Goal: Register for event/course

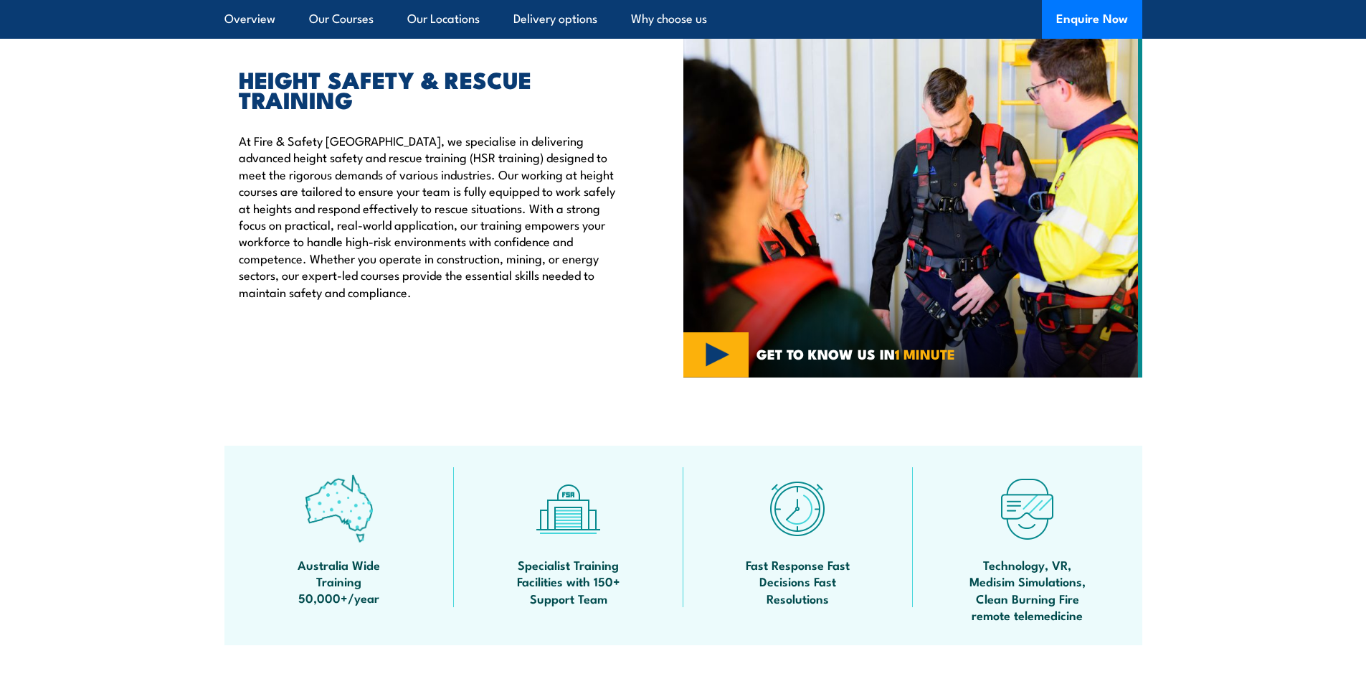
scroll to position [239, 0]
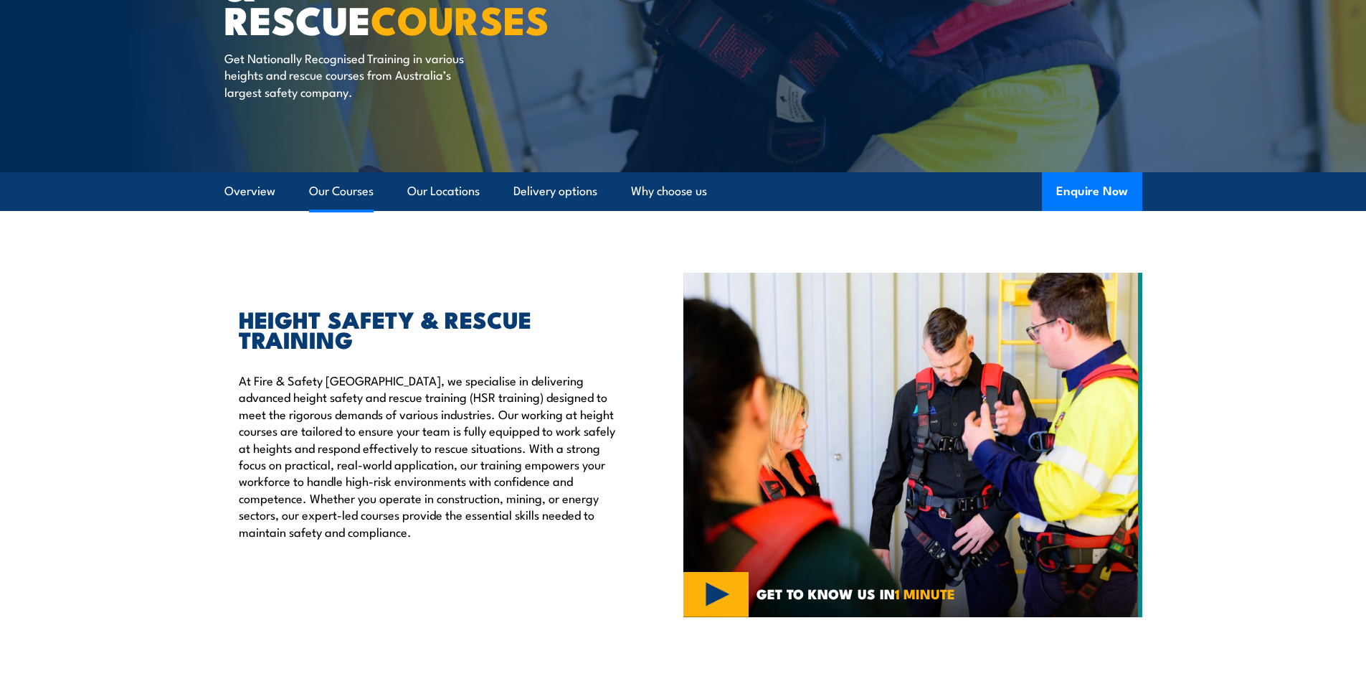
click at [362, 193] on link "Our Courses" at bounding box center [341, 191] width 65 height 38
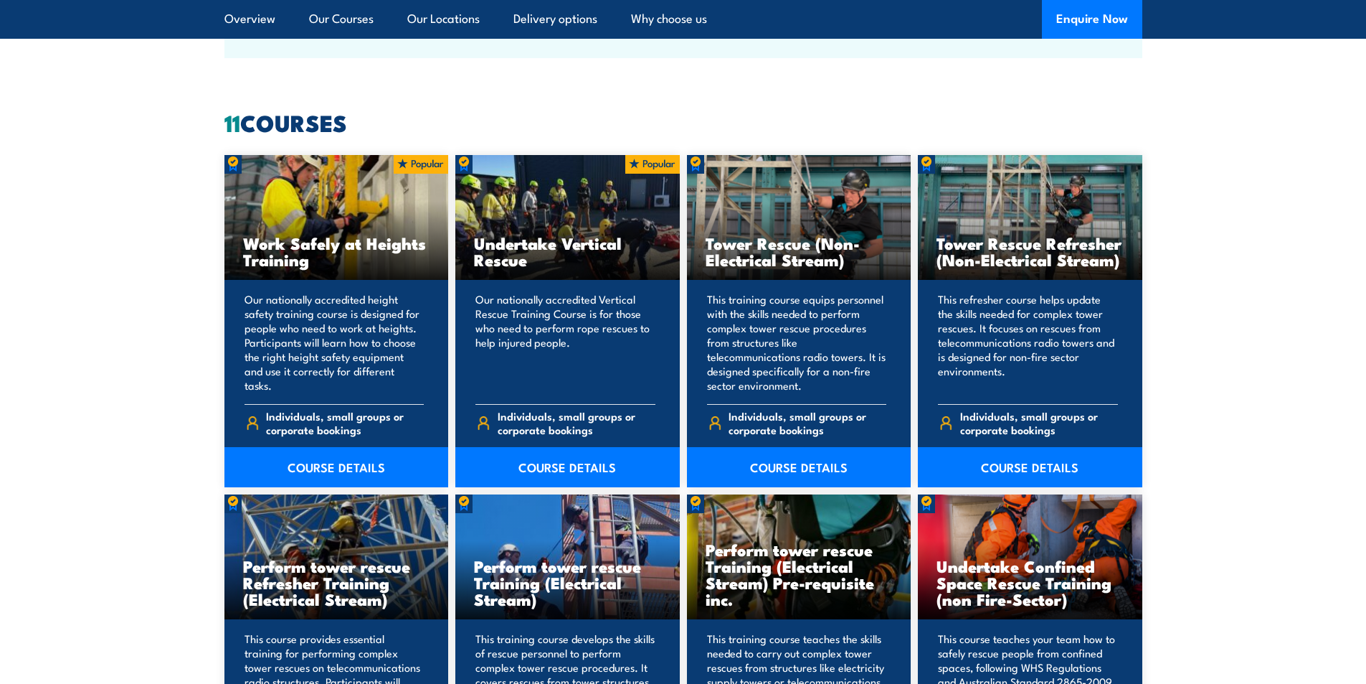
scroll to position [1088, 0]
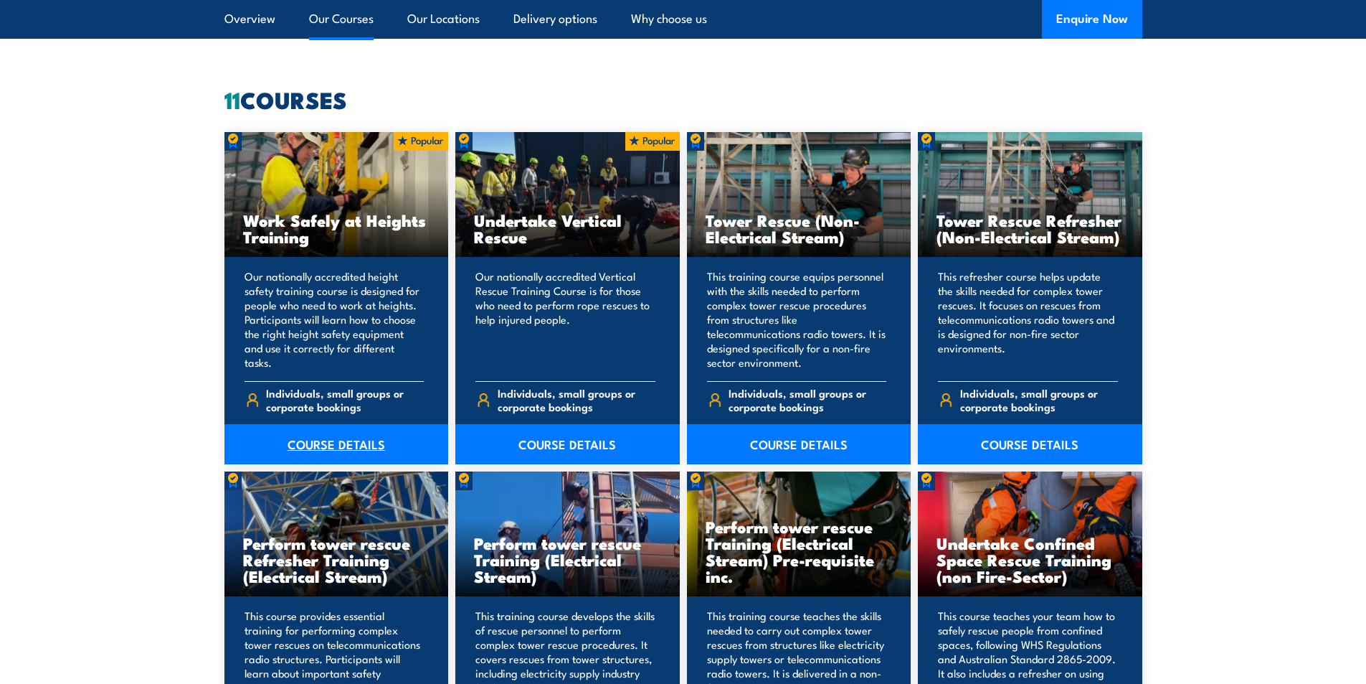
click at [367, 455] on link "COURSE DETAILS" at bounding box center [336, 444] width 224 height 40
click at [366, 447] on link "COURSE DETAILS" at bounding box center [336, 444] width 224 height 40
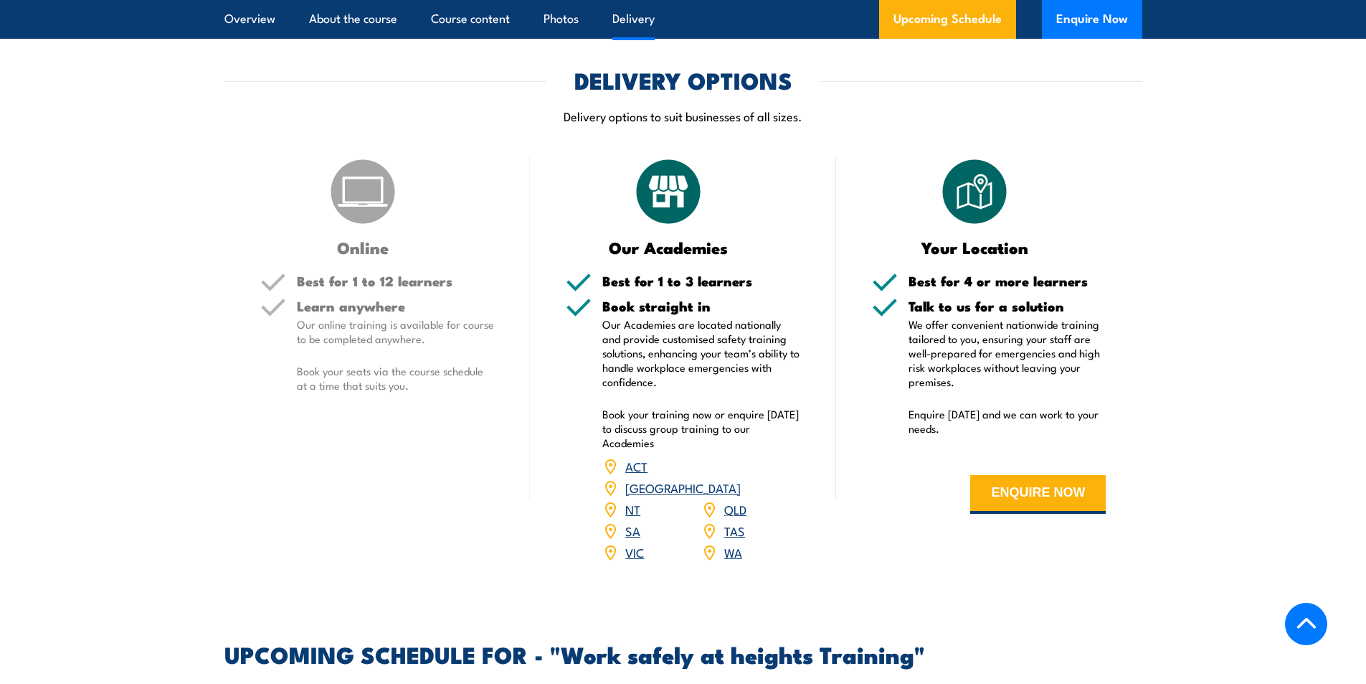
scroll to position [1673, 0]
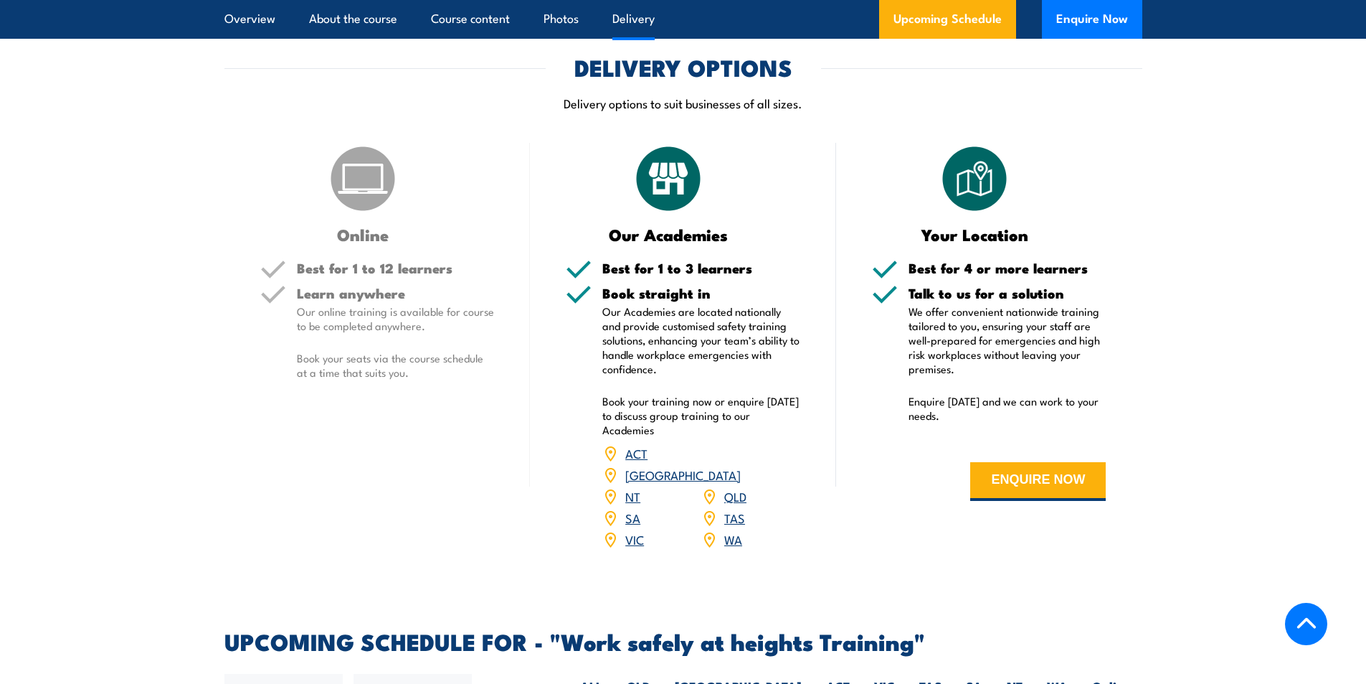
click at [638, 530] on link "VIC" at bounding box center [634, 538] width 19 height 17
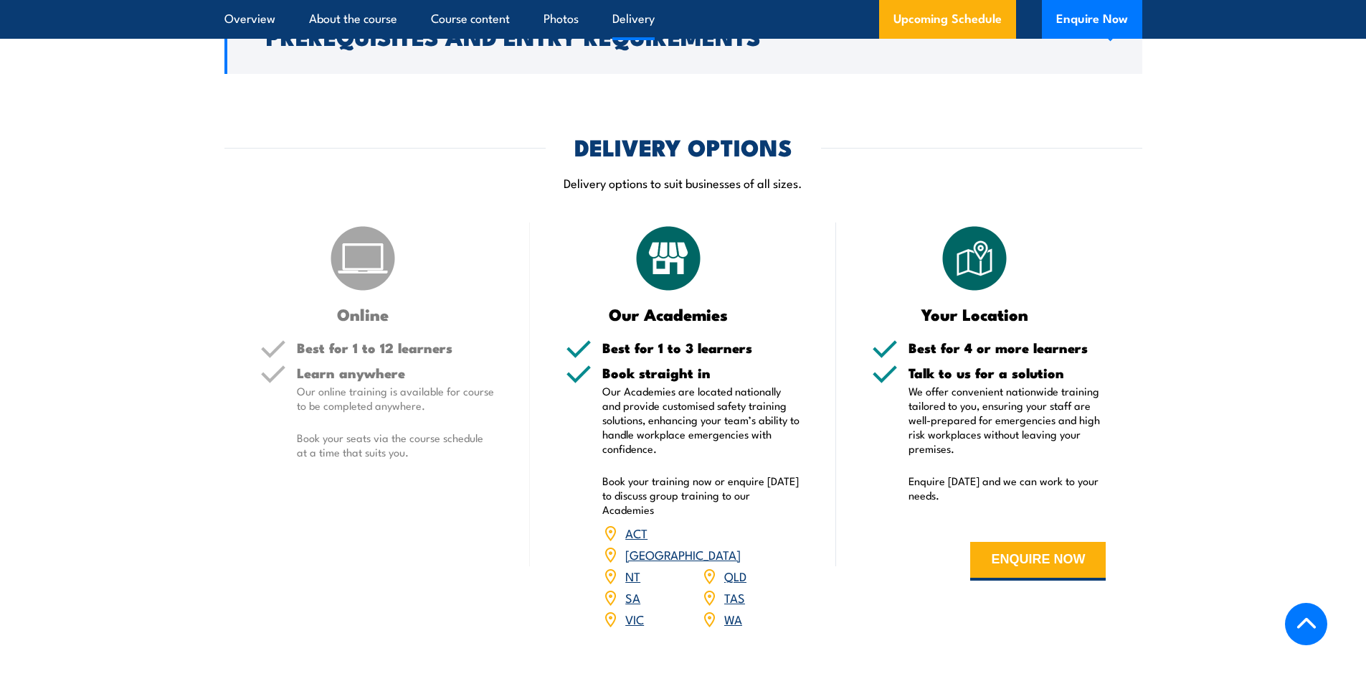
scroll to position [1565, 0]
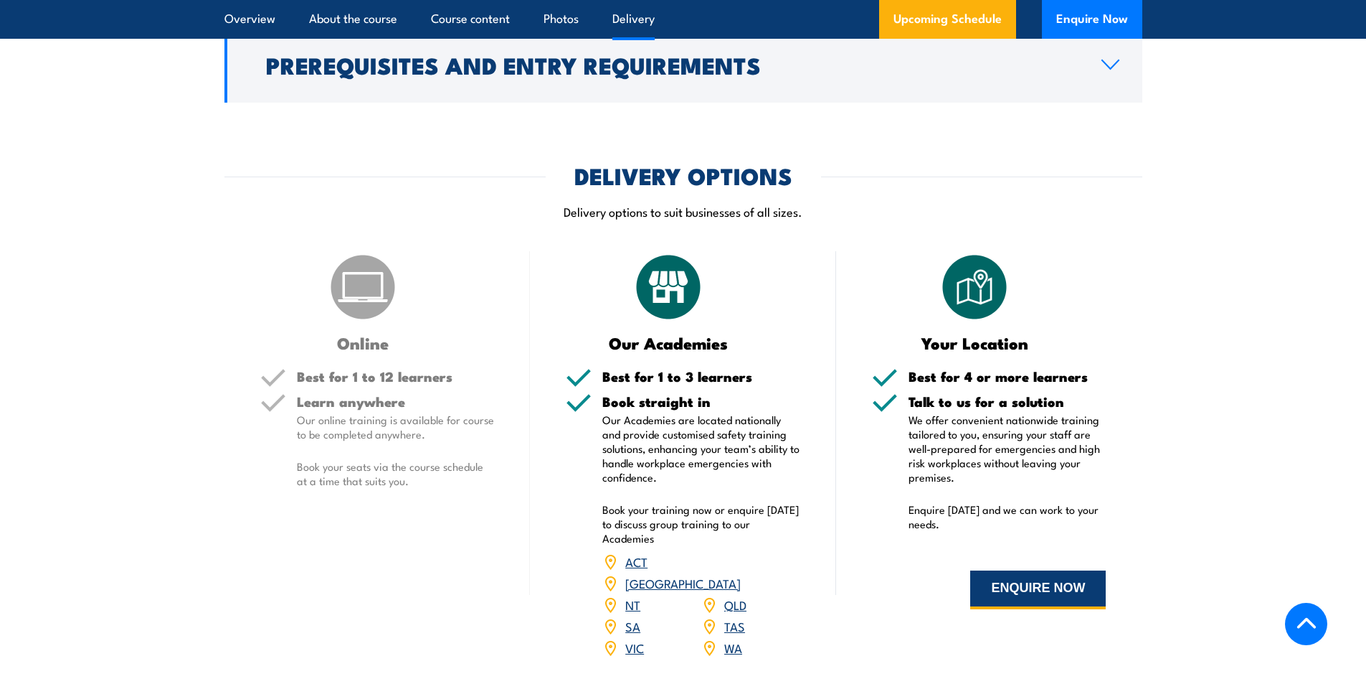
click at [1054, 582] on button "ENQUIRE NOW" at bounding box center [1038, 589] width 136 height 39
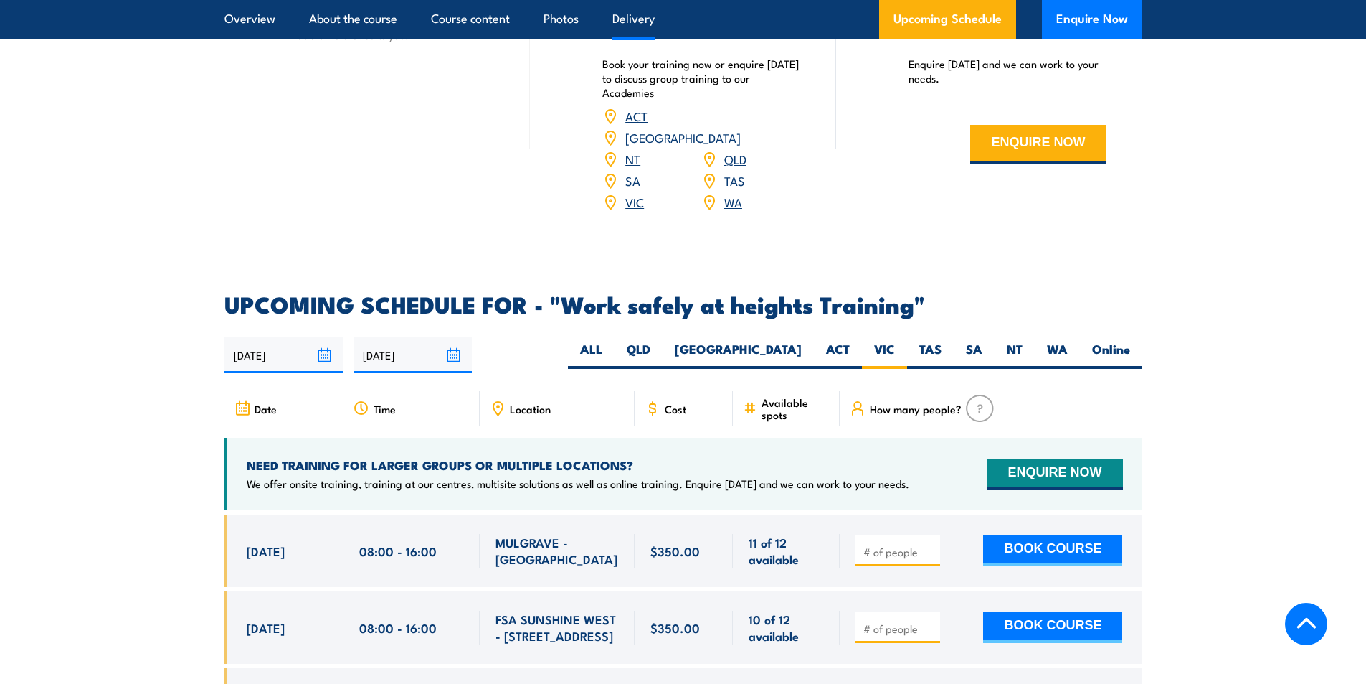
scroll to position [2051, 0]
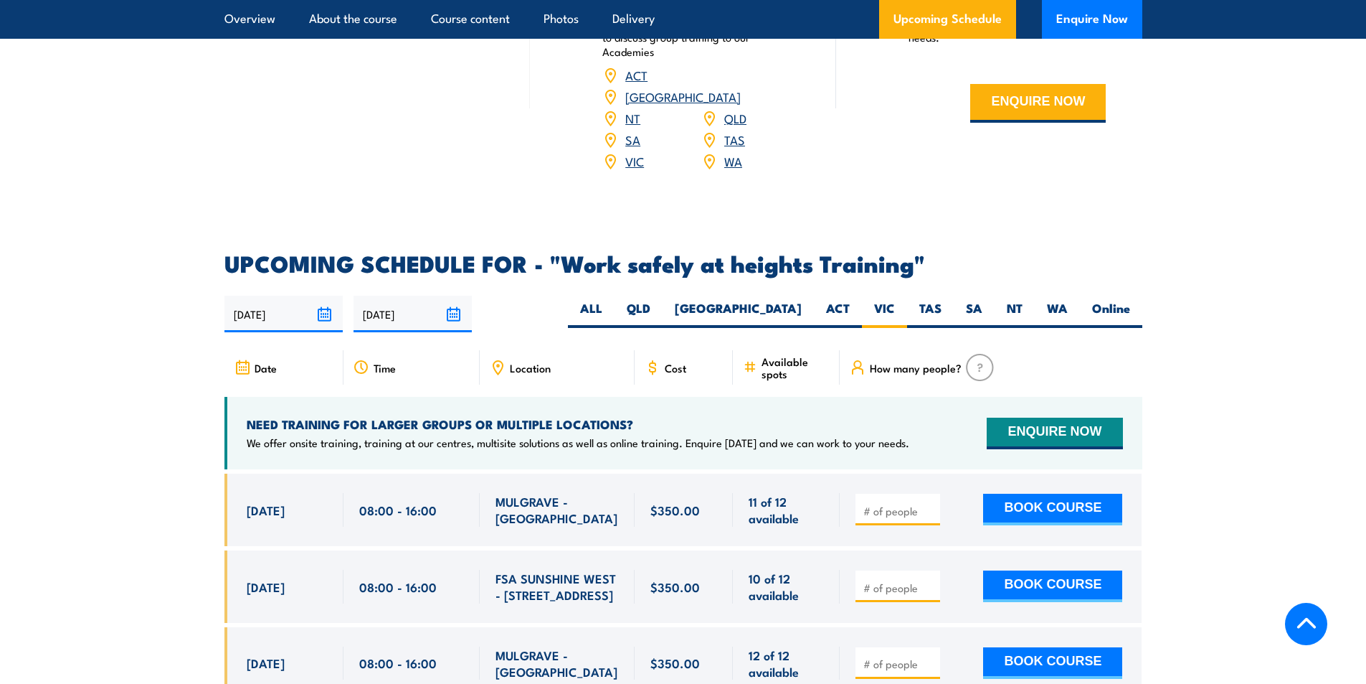
click at [631, 152] on link "VIC" at bounding box center [634, 160] width 19 height 17
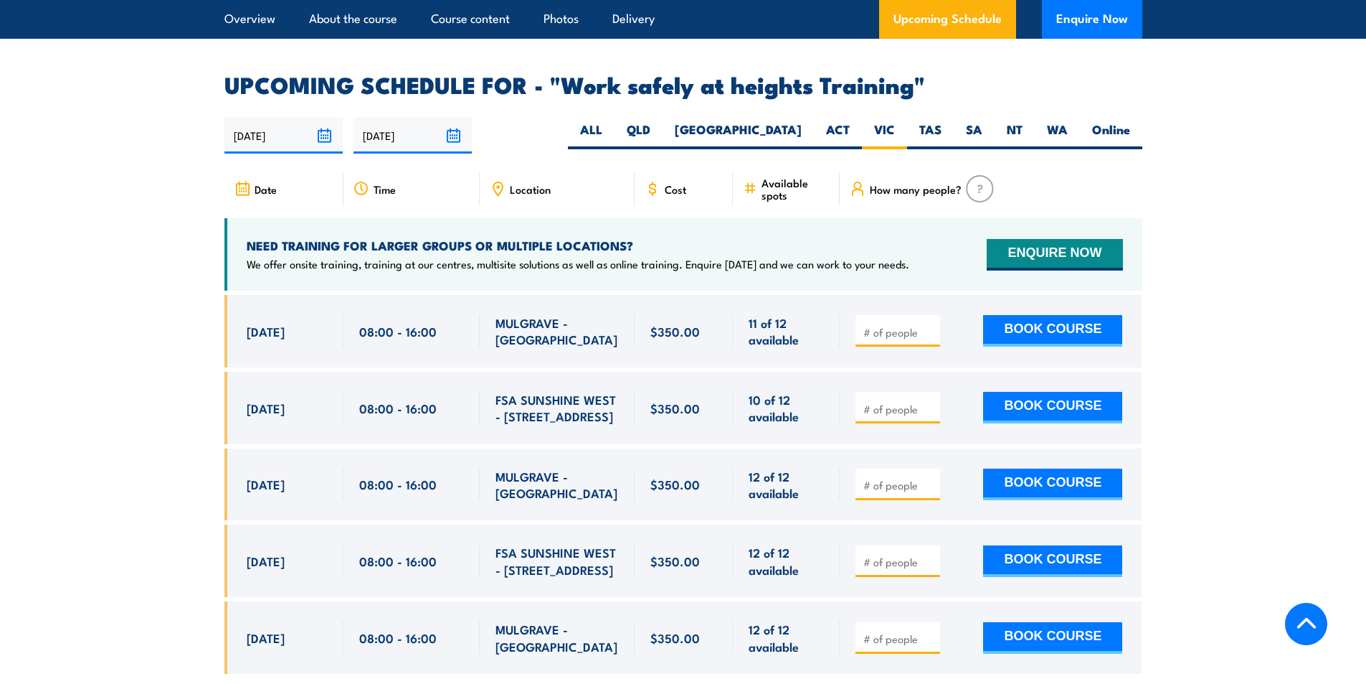
scroll to position [2282, 0]
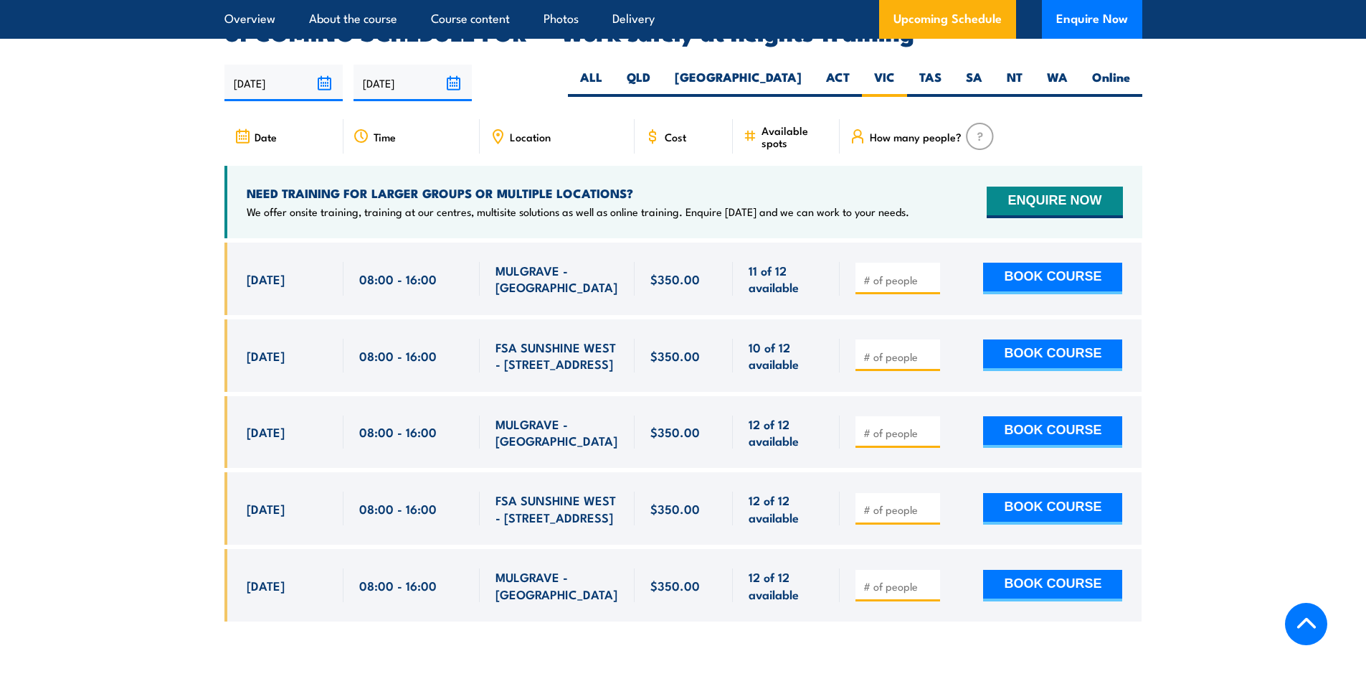
click at [903, 349] on input "number" at bounding box center [900, 356] width 72 height 14
type input "2"
click at [1244, 343] on section "UPCOMING SCHEDULE FOR - "Work safely at heights Training" 12/08/2025 08/02/2026…" at bounding box center [683, 332] width 1366 height 621
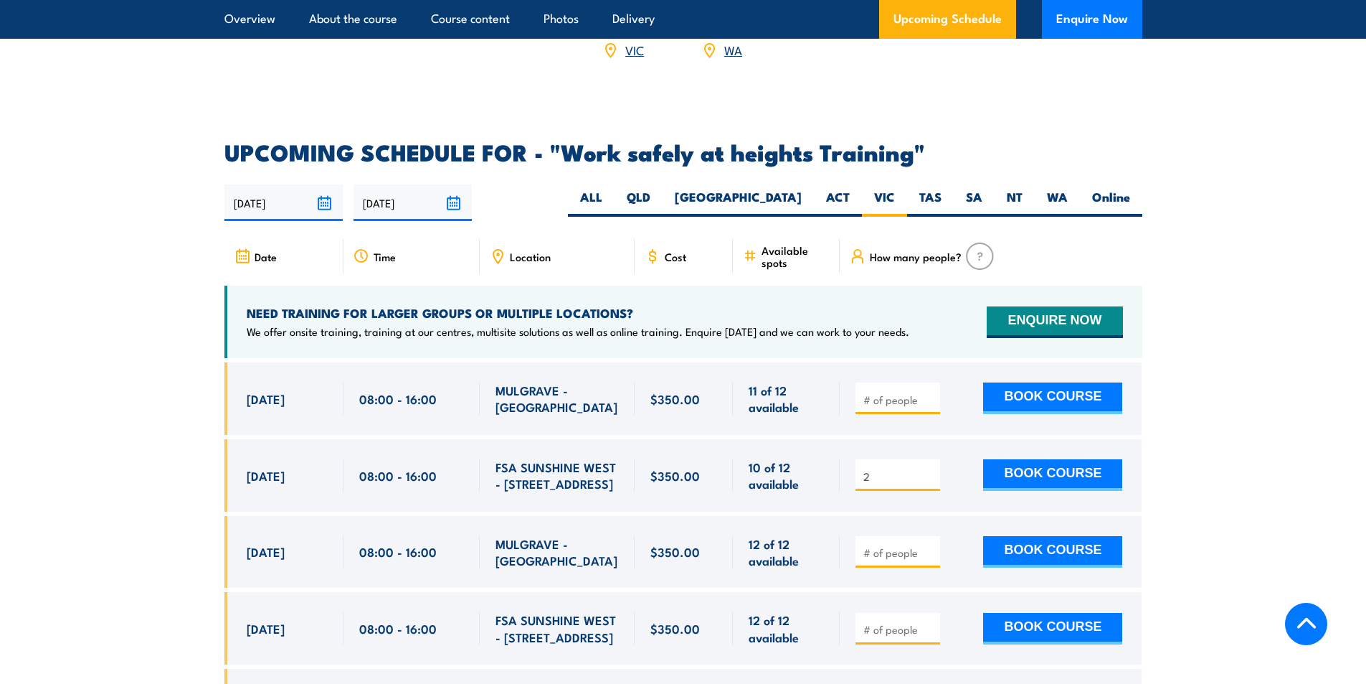
scroll to position [2401, 0]
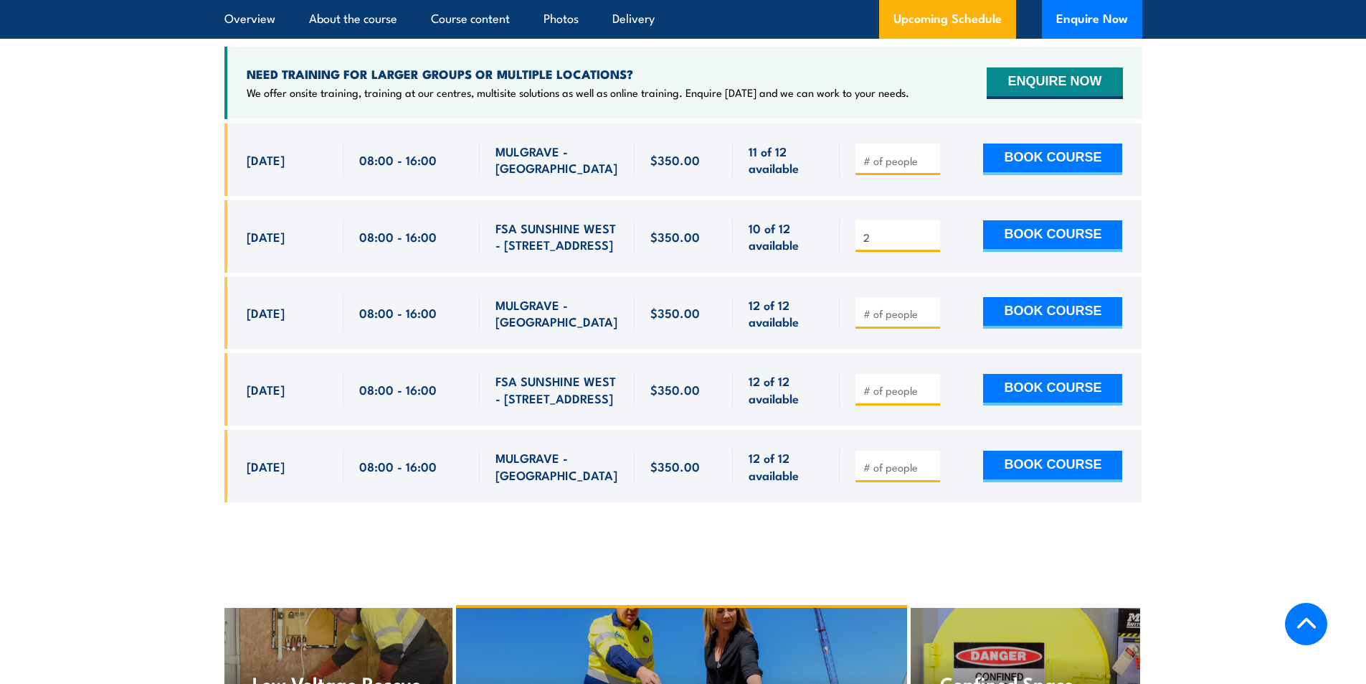
click at [118, 293] on section "UPCOMING SCHEDULE FOR - "Work safely at heights Training" 12/08/2025 08/02/2026…" at bounding box center [683, 212] width 1366 height 621
drag, startPoint x: 235, startPoint y: 213, endPoint x: 1185, endPoint y: 235, distance: 949.9
click at [1185, 235] on section "UPCOMING SCHEDULE FOR - "Work safely at heights Training" 12/08/2025 08/02/2026…" at bounding box center [683, 212] width 1366 height 621
click at [1188, 235] on section "UPCOMING SCHEDULE FOR - "Work safely at heights Training" 12/08/2025 08/02/2026…" at bounding box center [683, 212] width 1366 height 621
drag, startPoint x: 860, startPoint y: 214, endPoint x: 813, endPoint y: 214, distance: 46.6
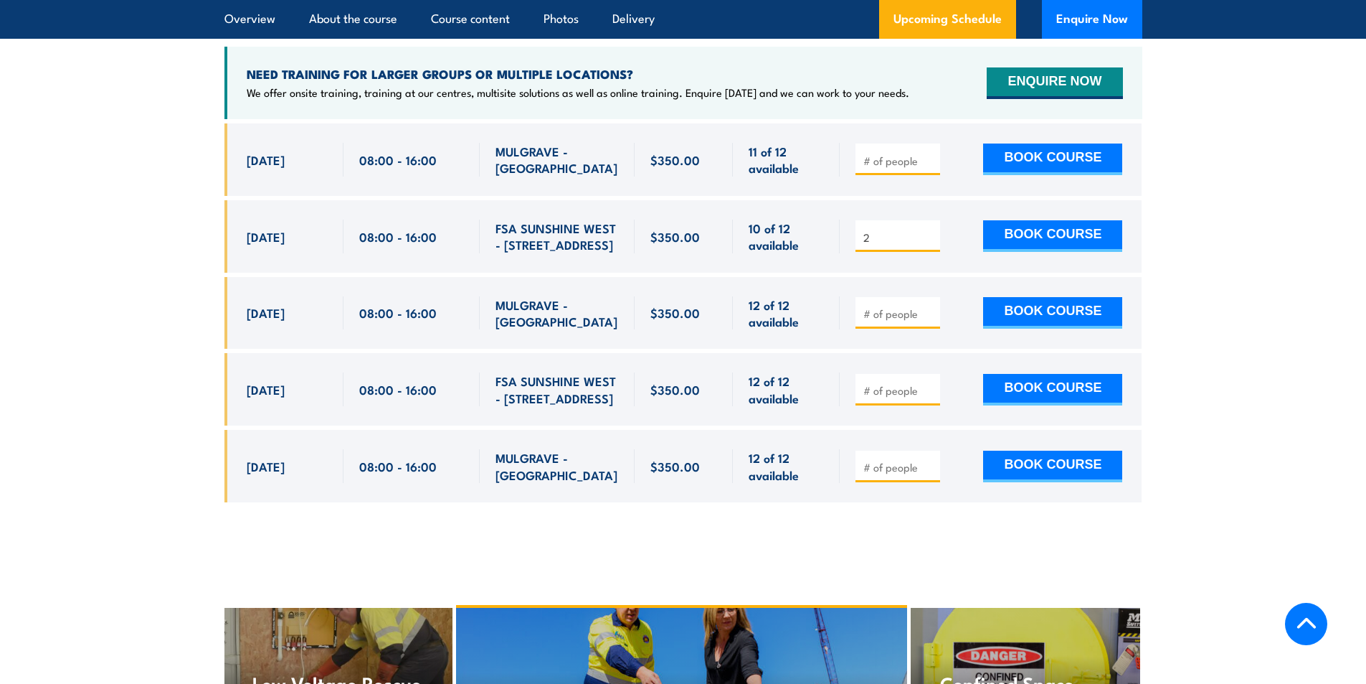
click at [814, 214] on div "[DATE] 08:00 - 08:00" at bounding box center [683, 236] width 918 height 72
drag, startPoint x: 287, startPoint y: 219, endPoint x: 927, endPoint y: 228, distance: 639.8
click at [923, 230] on div "[DATE] 08:00 - 08:00" at bounding box center [683, 236] width 918 height 72
click at [944, 224] on div "BOOK COURSE" at bounding box center [989, 236] width 267 height 34
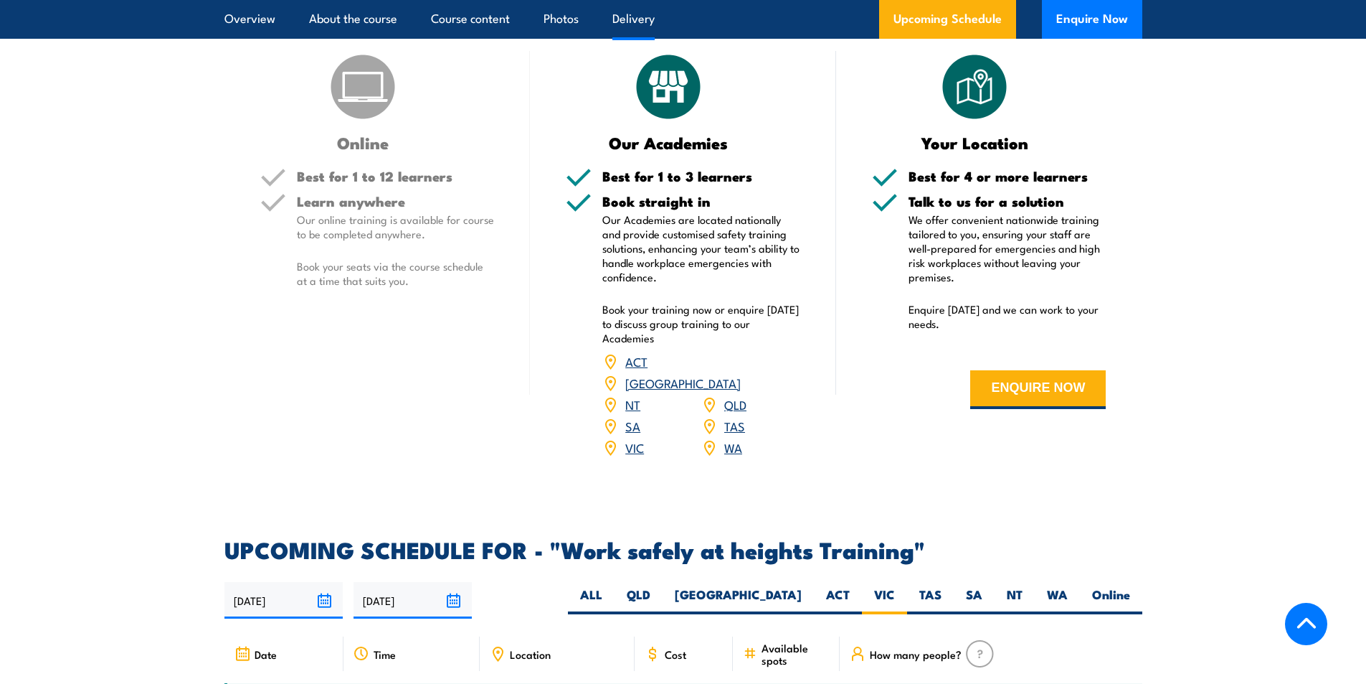
scroll to position [1684, 0]
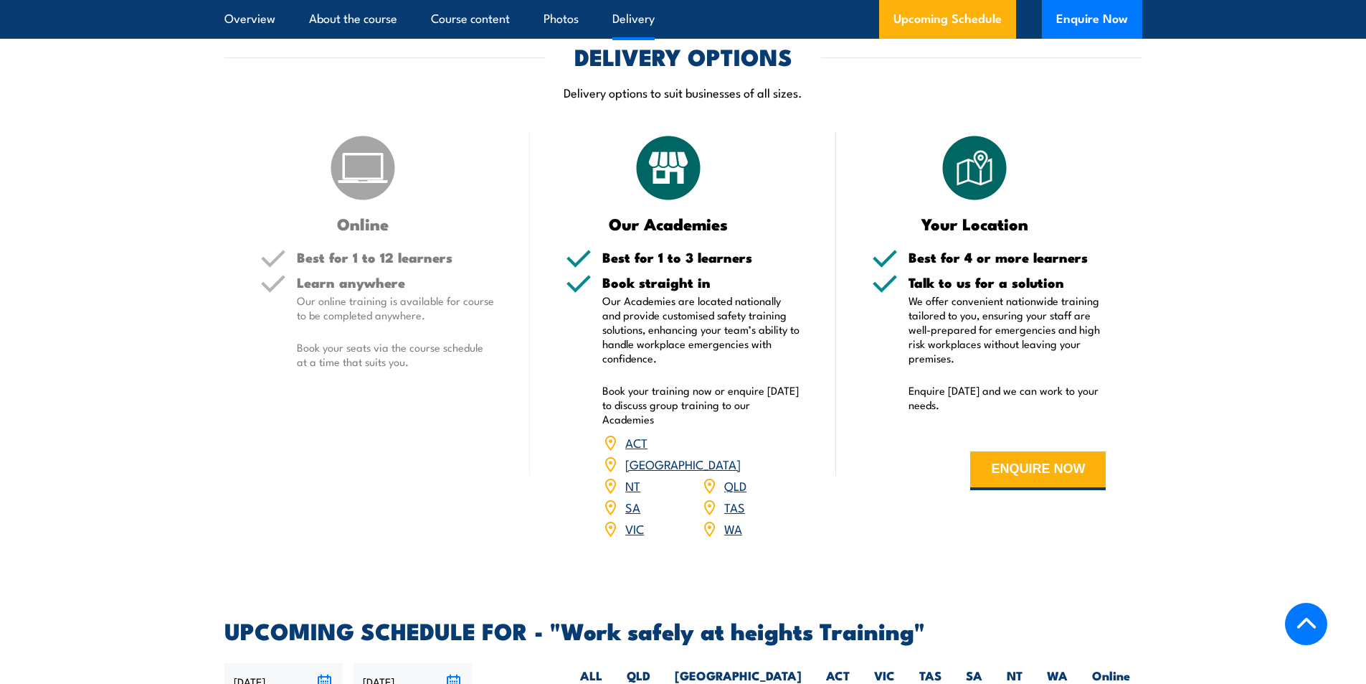
click at [374, 202] on img at bounding box center [363, 168] width 72 height 72
click at [365, 208] on div "Online" at bounding box center [377, 182] width 235 height 100
click at [364, 199] on img at bounding box center [363, 168] width 72 height 72
click at [365, 177] on img at bounding box center [363, 168] width 72 height 72
click at [369, 153] on img at bounding box center [363, 168] width 72 height 72
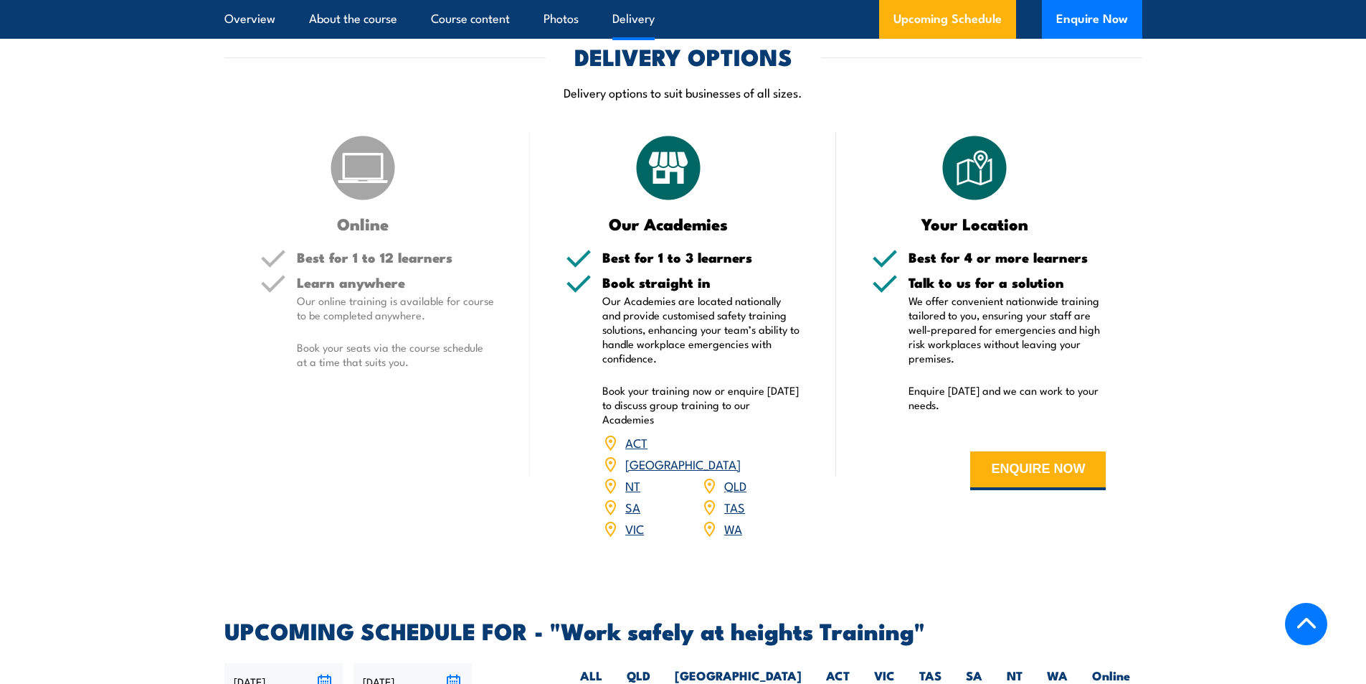
click at [372, 170] on img at bounding box center [363, 168] width 72 height 72
click at [375, 282] on h5 "Learn anywhere" at bounding box center [396, 282] width 198 height 14
drag, startPoint x: 336, startPoint y: 305, endPoint x: 477, endPoint y: 326, distance: 142.8
click at [477, 326] on div "Learn anywhere Our online training is available for course to be completed anyw…" at bounding box center [396, 333] width 198 height 117
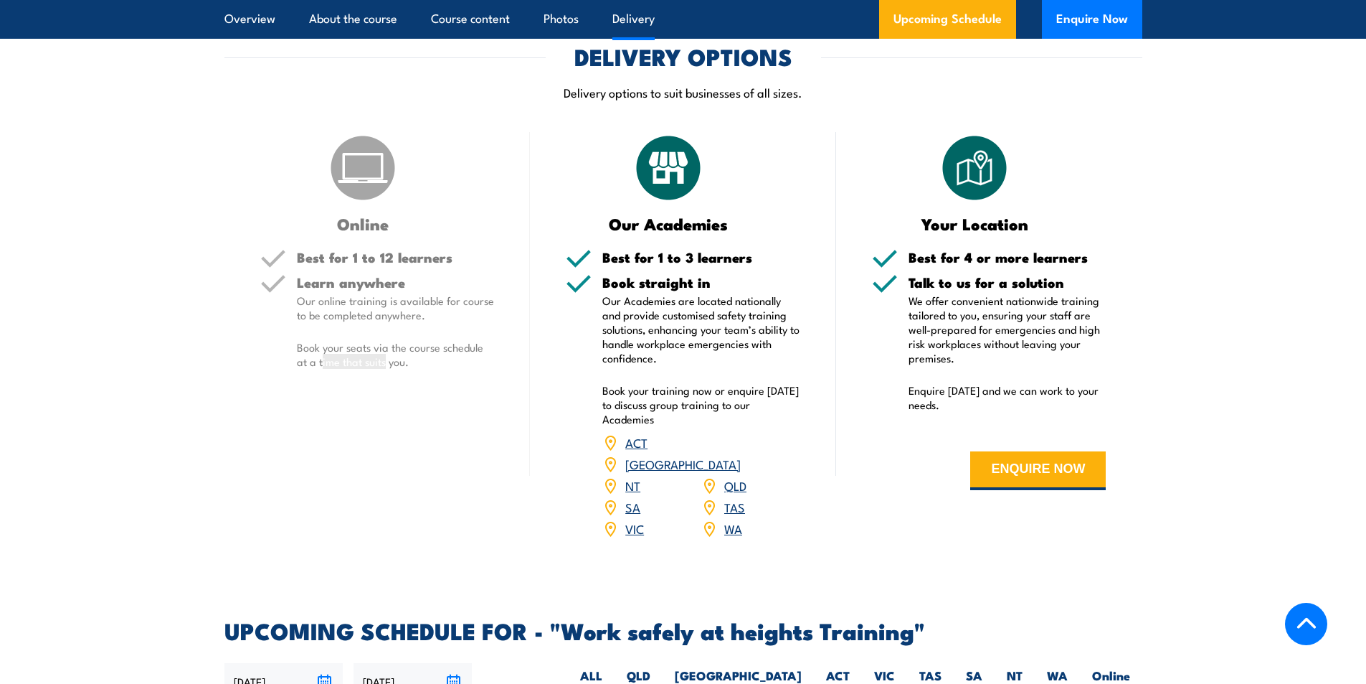
drag, startPoint x: 321, startPoint y: 354, endPoint x: 389, endPoint y: 359, distance: 67.6
click at [389, 359] on p "Book your seats via the course schedule at a time that suits you." at bounding box center [396, 354] width 198 height 29
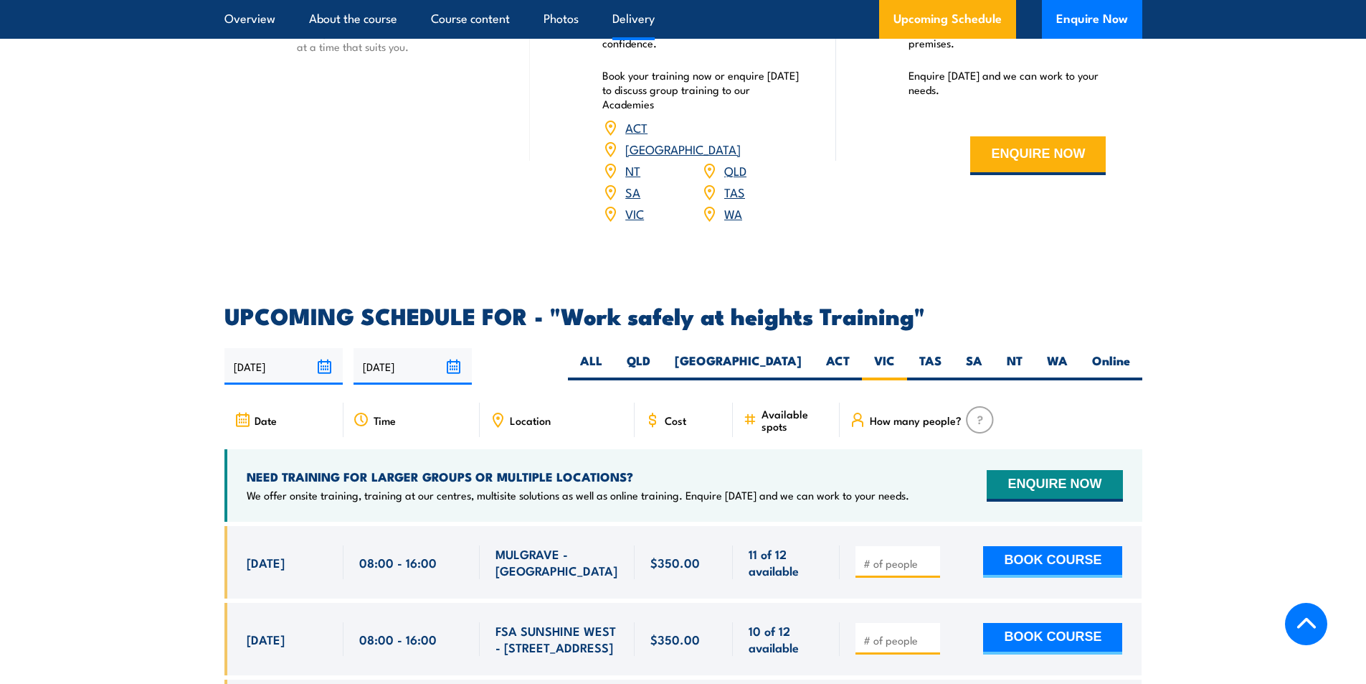
scroll to position [2162, 0]
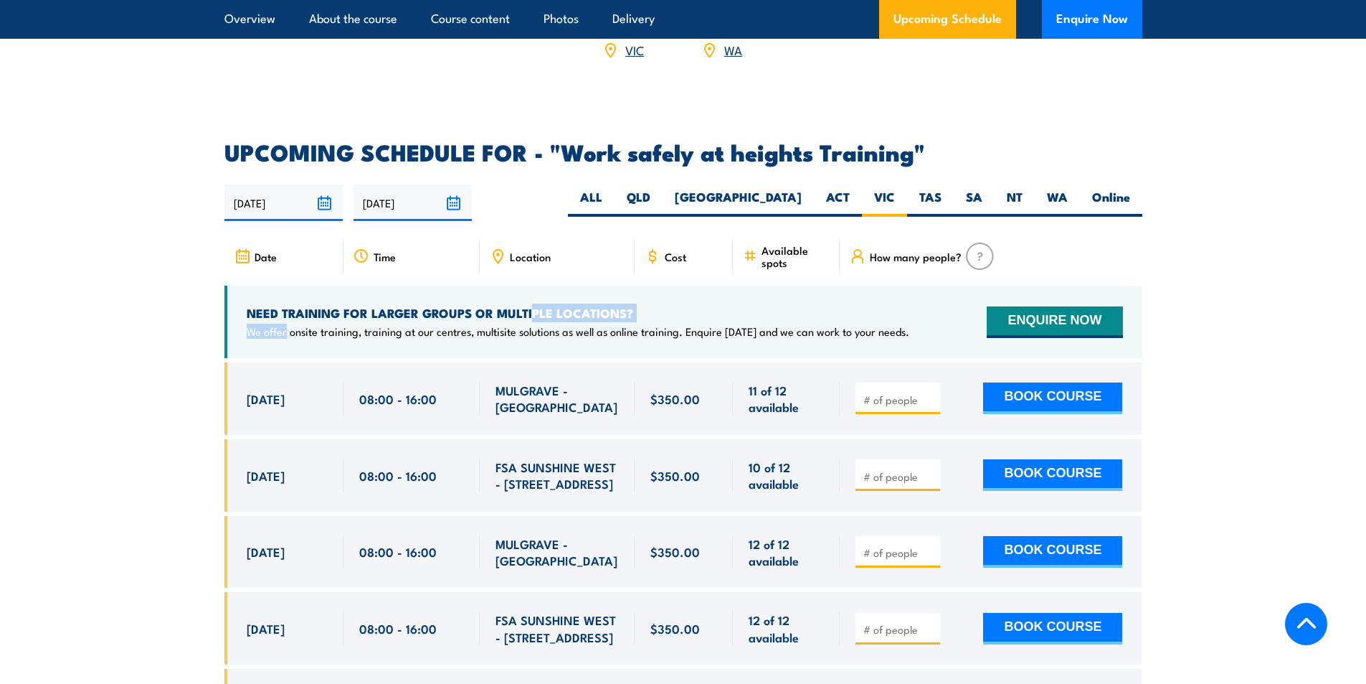
drag, startPoint x: 288, startPoint y: 301, endPoint x: 533, endPoint y: 296, distance: 245.3
click at [533, 305] on div "NEED TRAINING FOR LARGER GROUPS OR MULTIPLE LOCATIONS? We offer onsite training…" at bounding box center [578, 322] width 663 height 34
click at [533, 305] on h4 "NEED TRAINING FOR LARGER GROUPS OR MULTIPLE LOCATIONS?" at bounding box center [578, 313] width 663 height 16
click at [1219, 374] on section "UPCOMING SCHEDULE FOR - "Work safely at heights Training" 12/08/2025 08/02/2026" at bounding box center [683, 451] width 1366 height 621
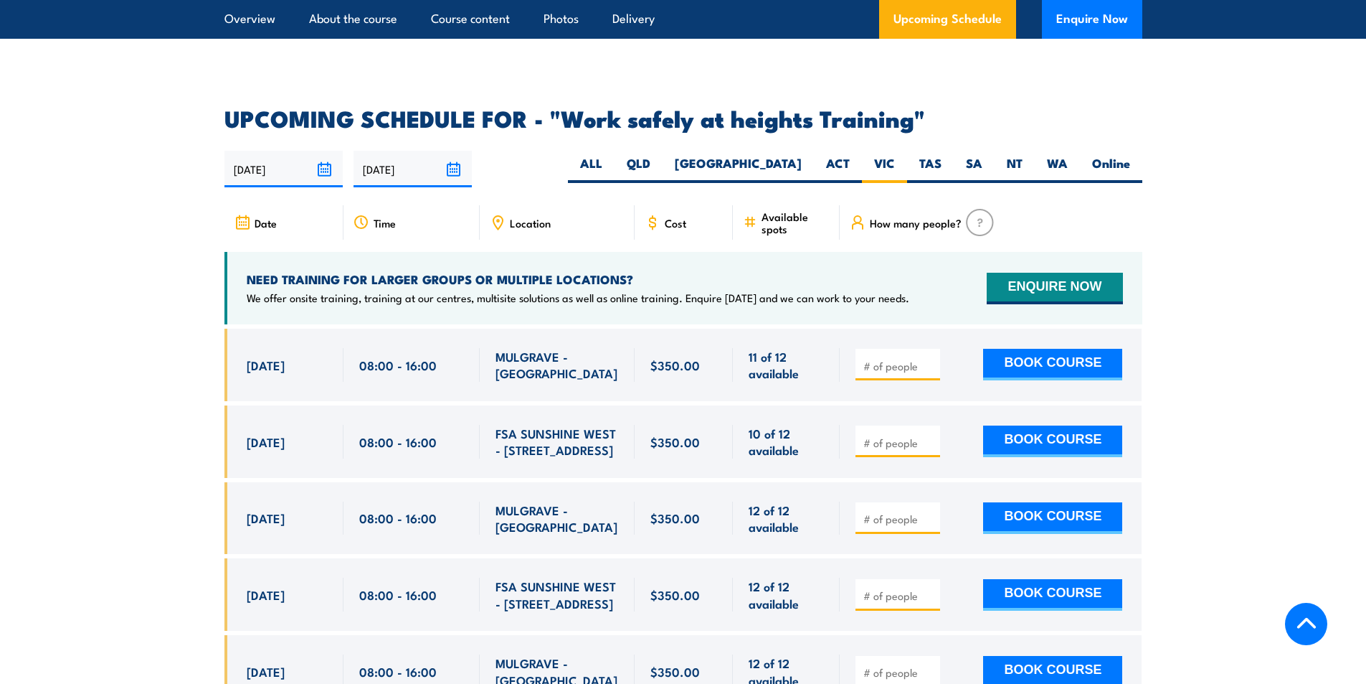
scroll to position [2206, 0]
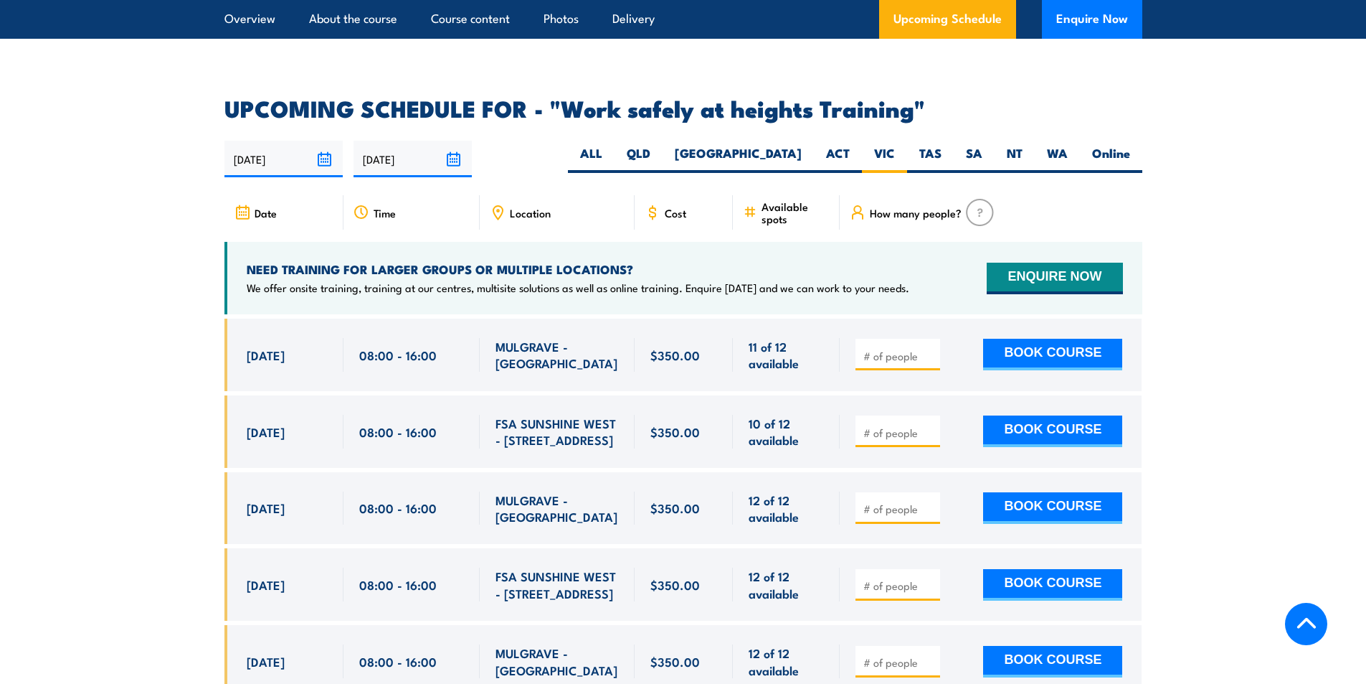
click at [514, 207] on span "Location" at bounding box center [530, 213] width 41 height 12
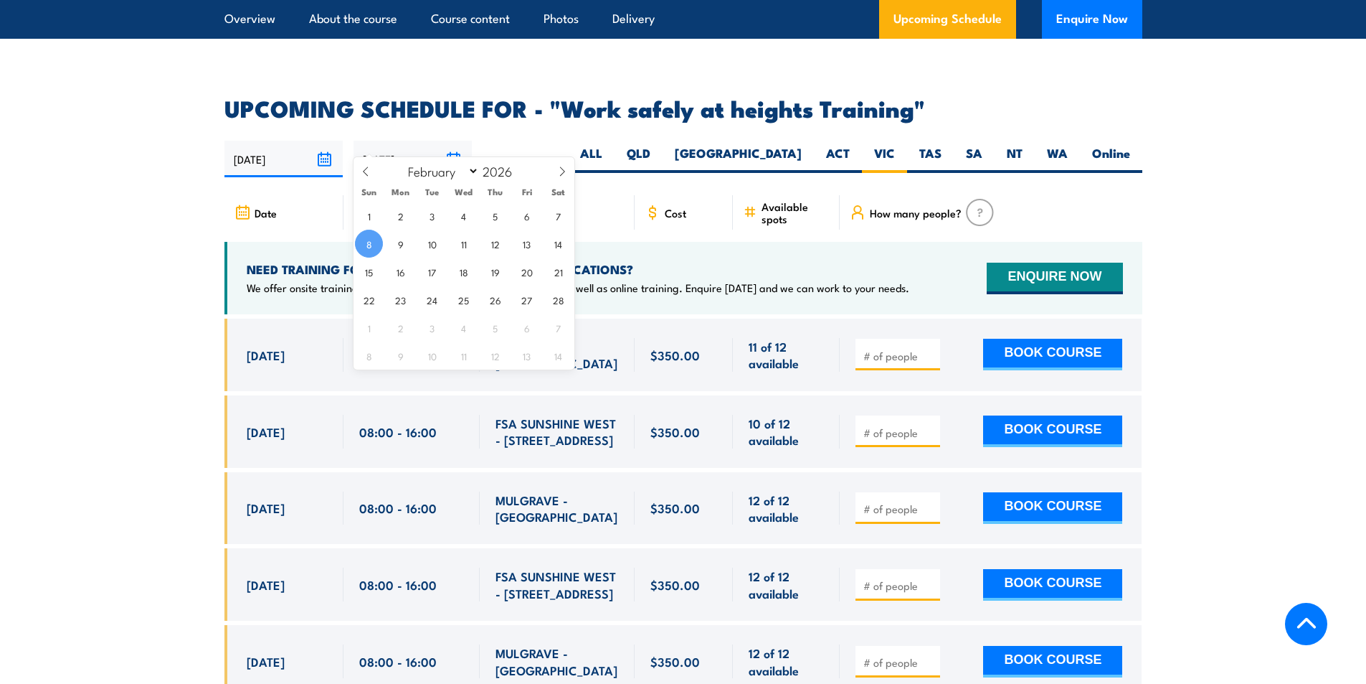
click at [447, 141] on input "08/02/2026" at bounding box center [413, 159] width 118 height 37
click at [462, 168] on select "January February March April May June July August September October November De…" at bounding box center [440, 170] width 78 height 19
select select "8"
click at [402, 161] on select "January February March April May June July August September October November De…" at bounding box center [440, 170] width 78 height 19
click at [466, 294] on span "23" at bounding box center [464, 299] width 28 height 28
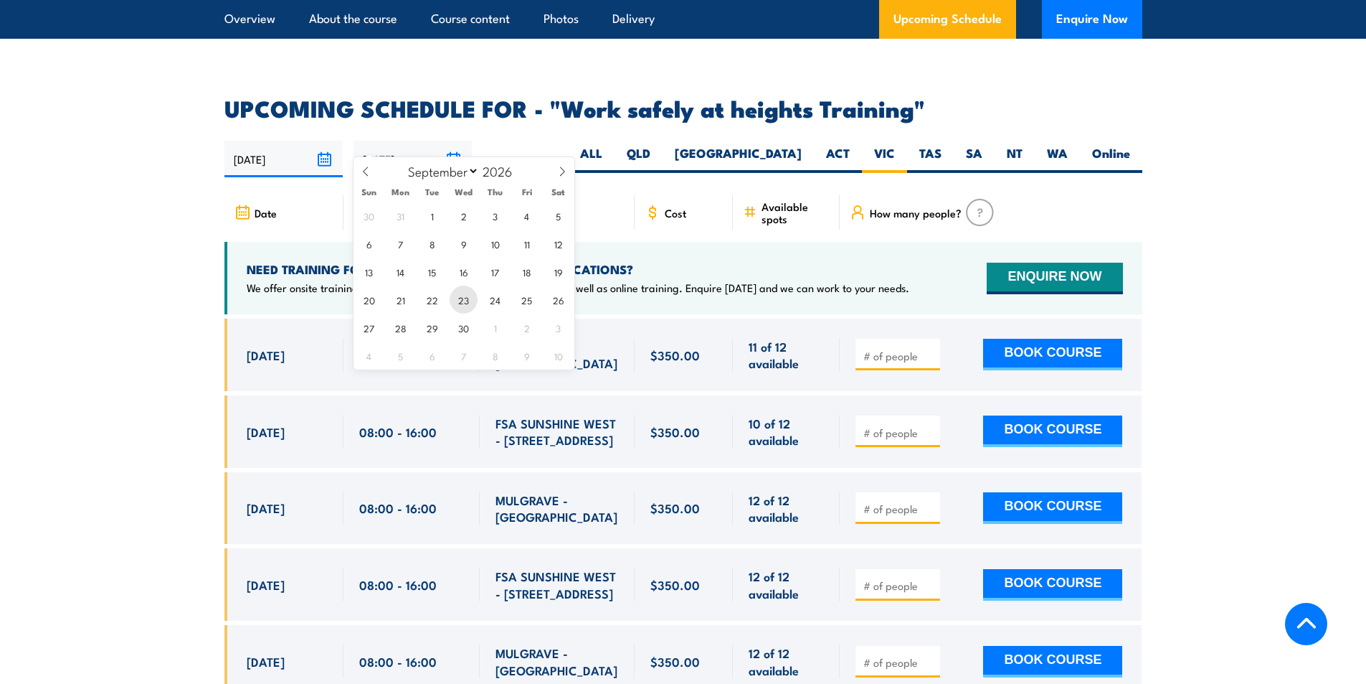
type input "23/09/2026"
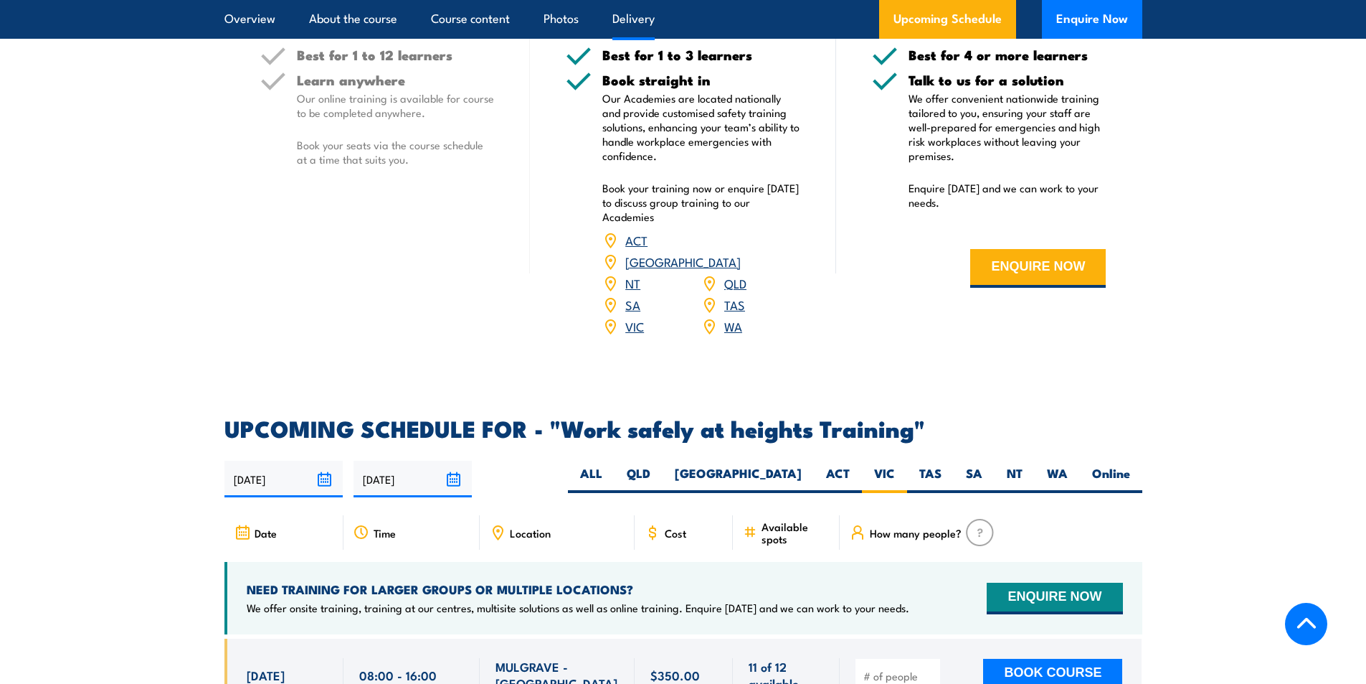
scroll to position [1804, 0]
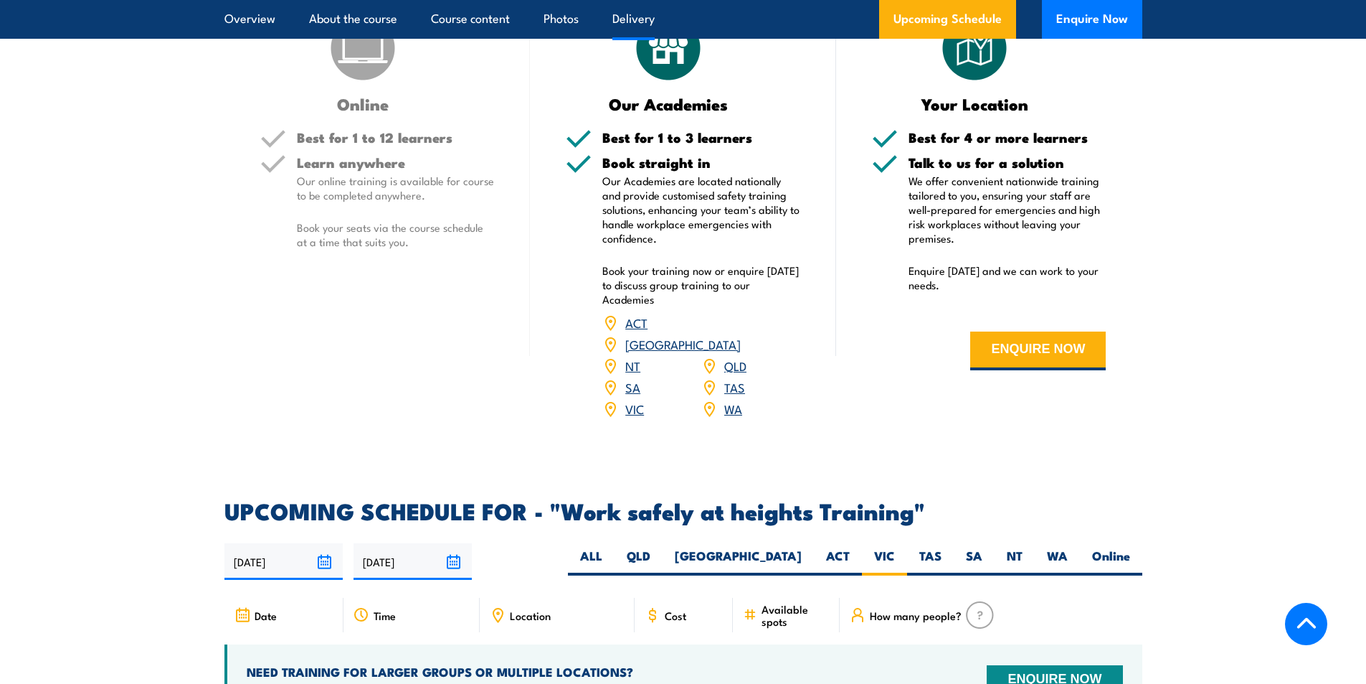
click at [369, 552] on input "23/09/2026" at bounding box center [413, 561] width 118 height 37
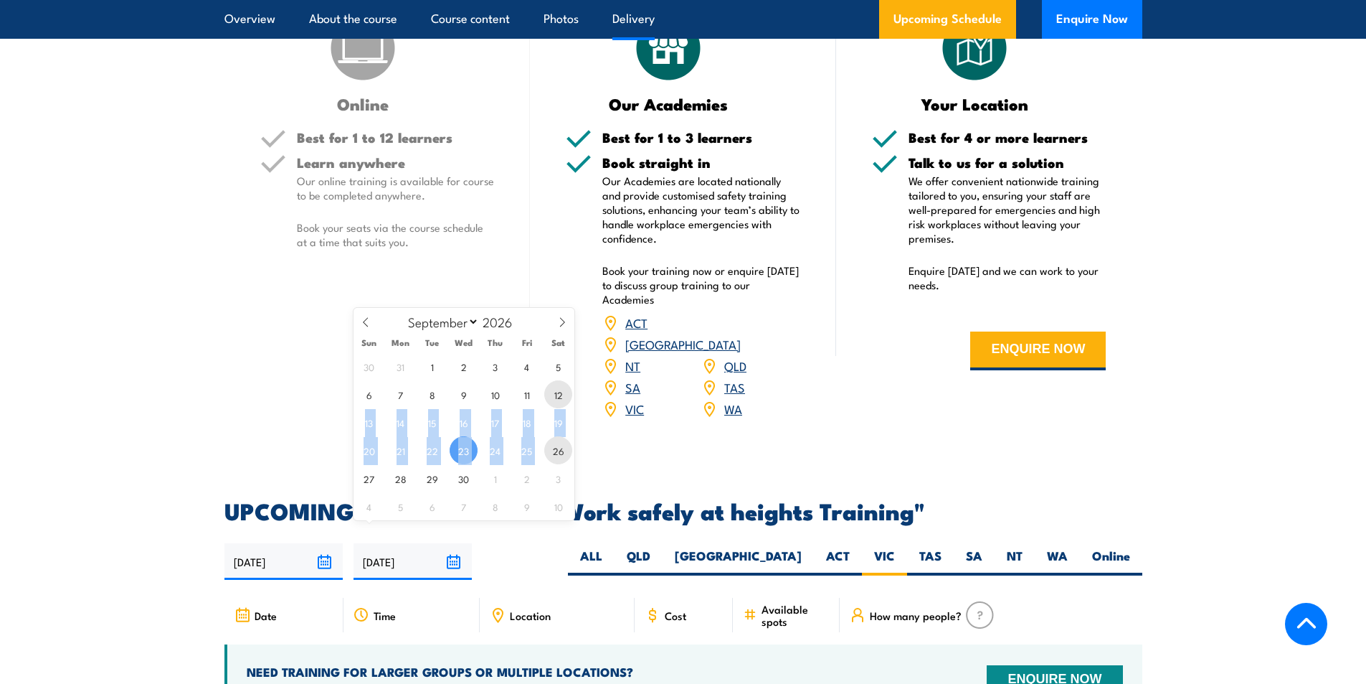
drag, startPoint x: 562, startPoint y: 398, endPoint x: 546, endPoint y: 447, distance: 51.5
click at [546, 447] on div "30 31 1 2 3 4 5 6 7 8 9 10 11 12 13 14 15 16 17 18 19 20 21 22 23 24 25 26 27 2…" at bounding box center [464, 436] width 221 height 168
click at [552, 397] on span "12" at bounding box center [558, 394] width 28 height 28
type input "12/09/2026"
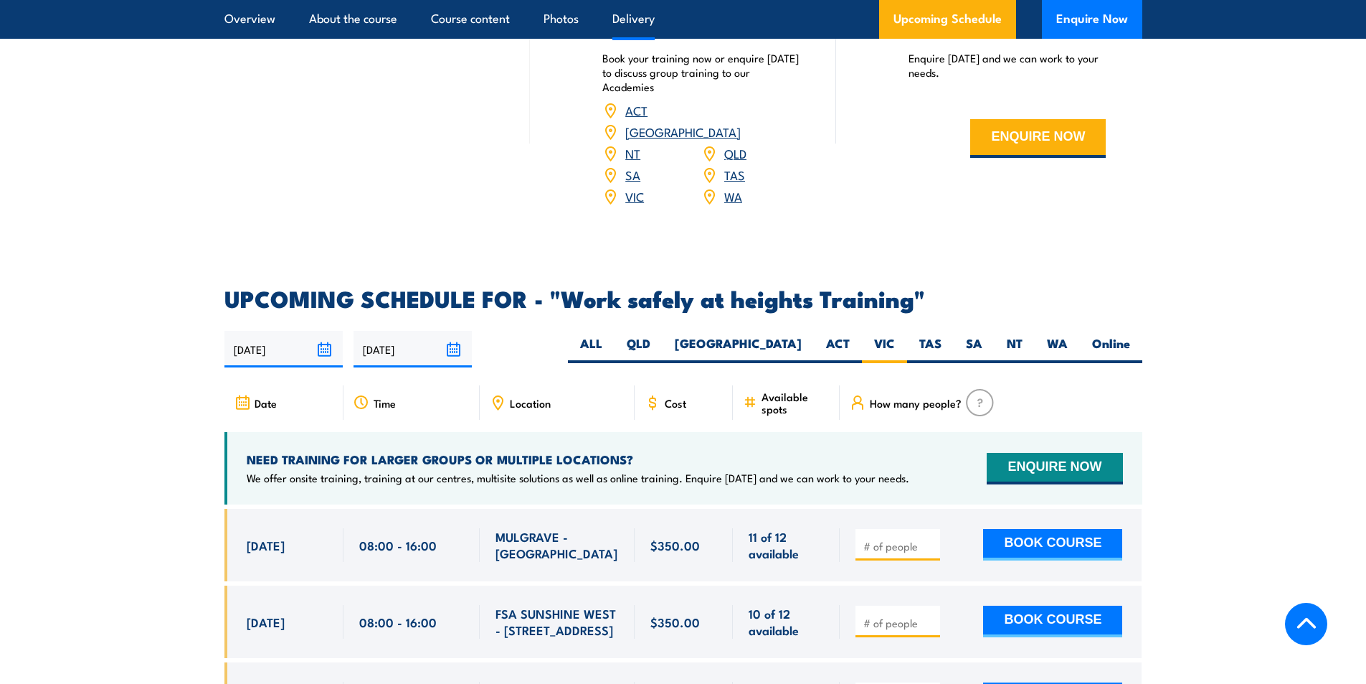
scroll to position [2043, 0]
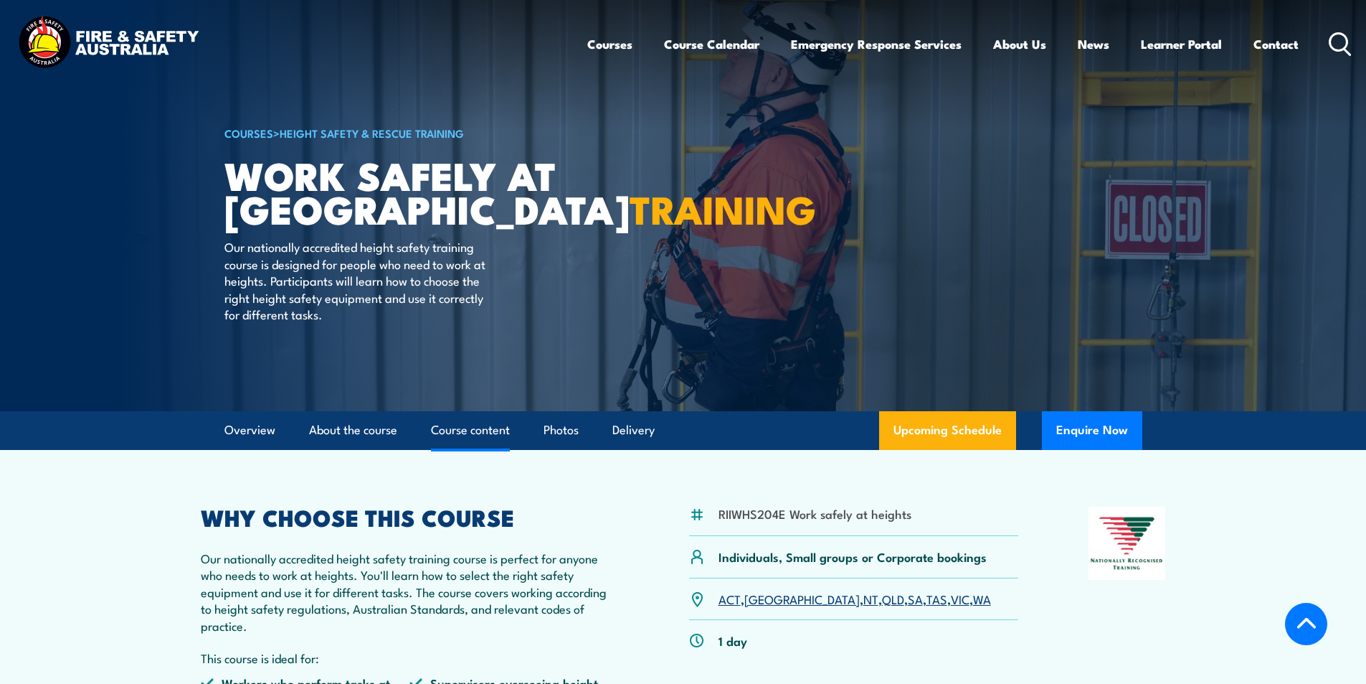
select select "8"
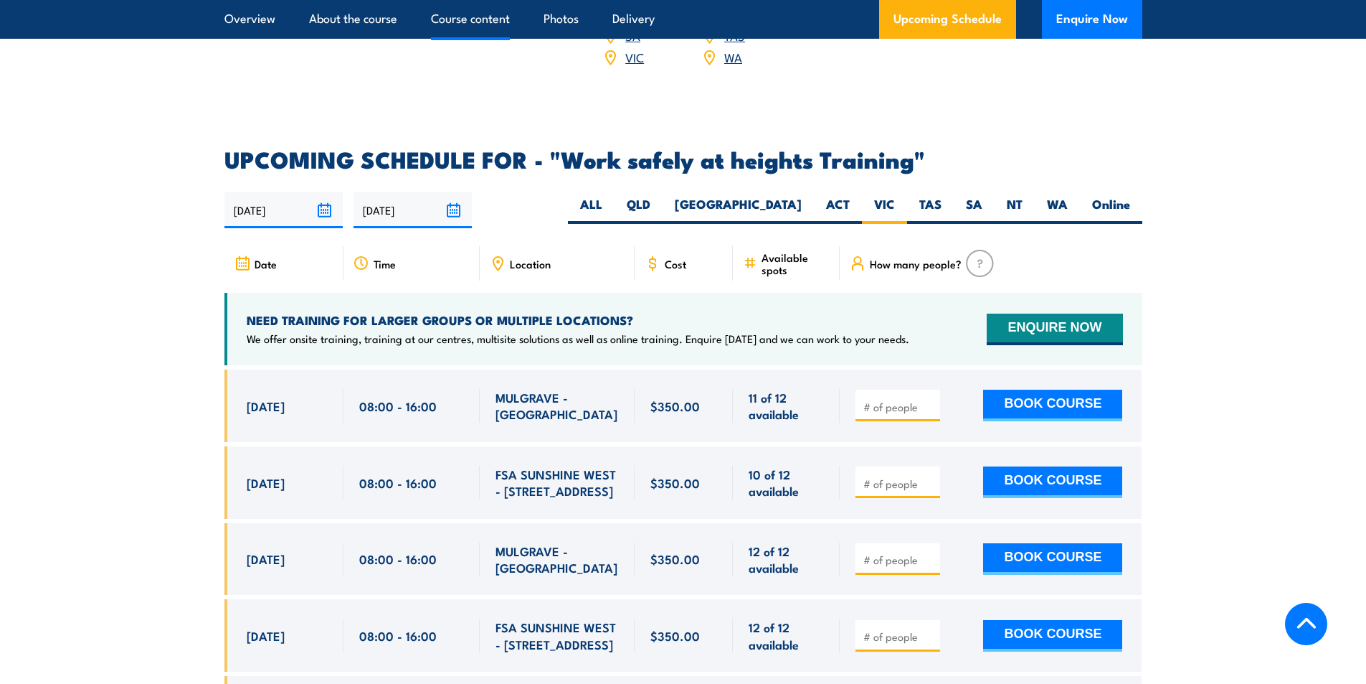
scroll to position [2282, 0]
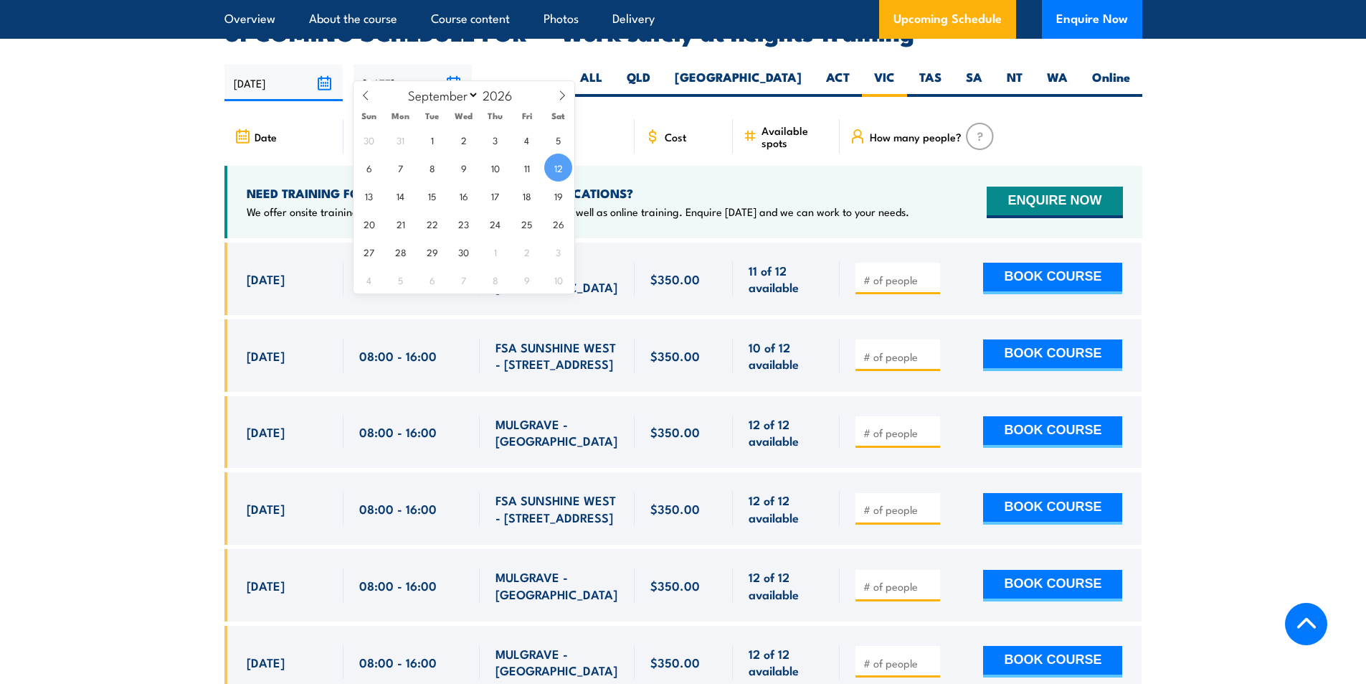
click at [443, 65] on input "12/09/2026" at bounding box center [413, 83] width 118 height 37
click at [521, 96] on span at bounding box center [521, 99] width 10 height 9
type input "2025"
click at [463, 225] on span "24" at bounding box center [464, 223] width 28 height 28
type input "24/09/2025"
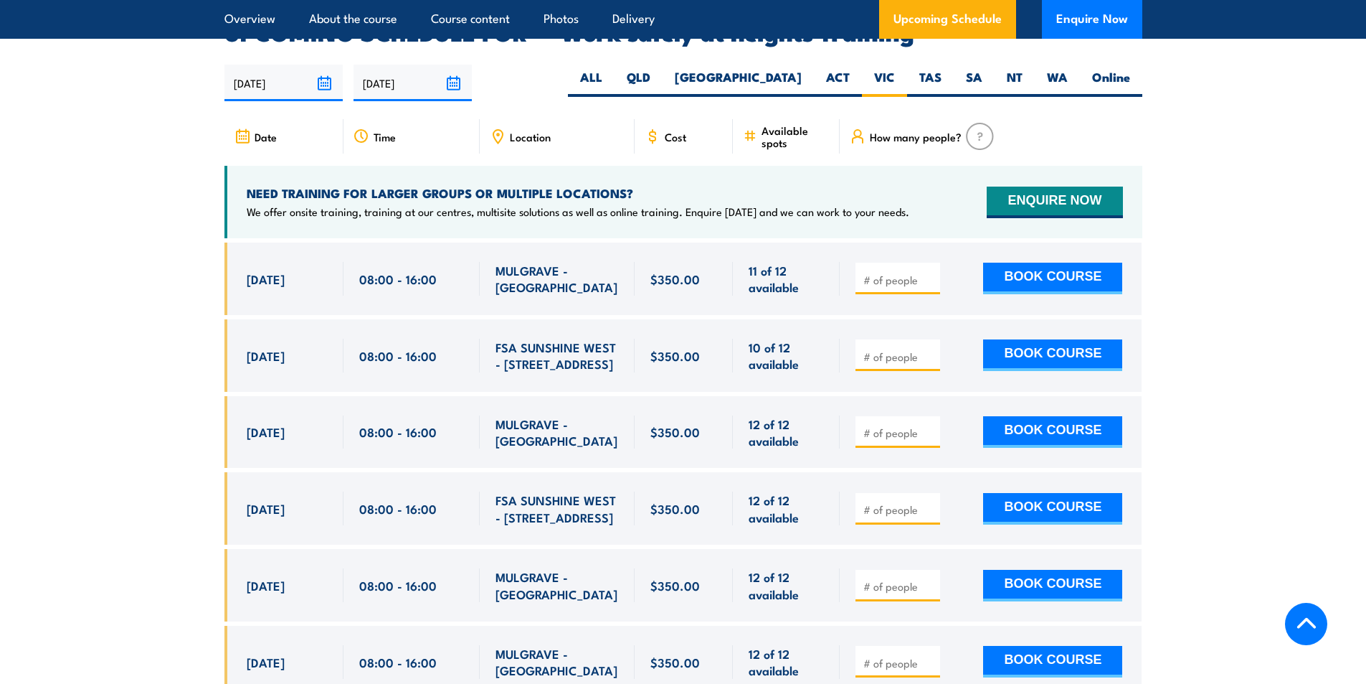
click at [450, 65] on input "24/09/2025" at bounding box center [413, 83] width 118 height 37
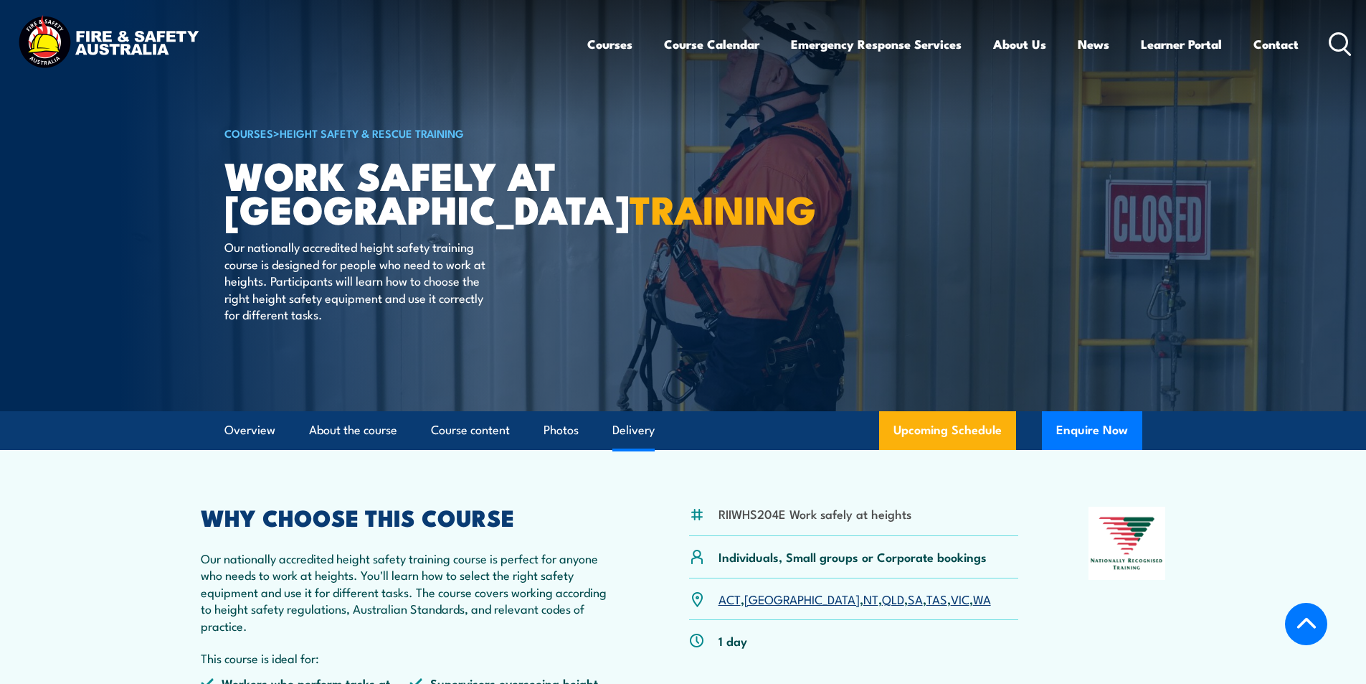
select select "8"
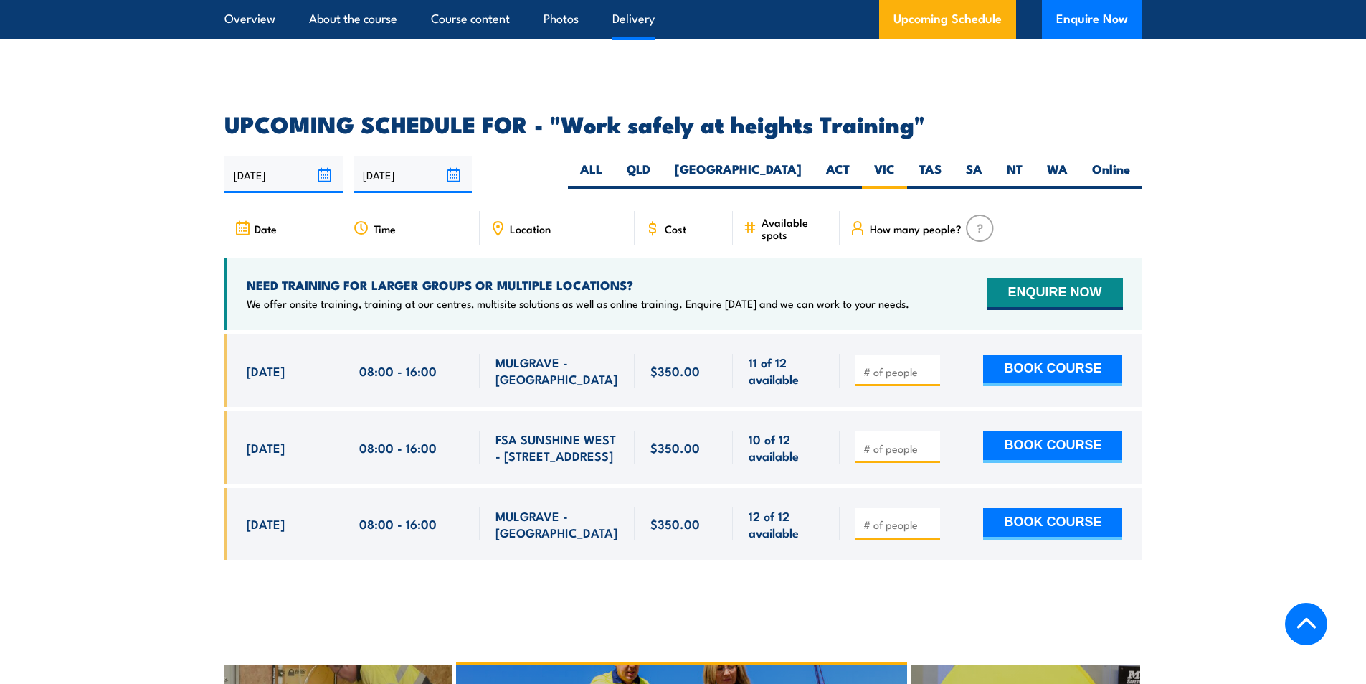
scroll to position [2282, 0]
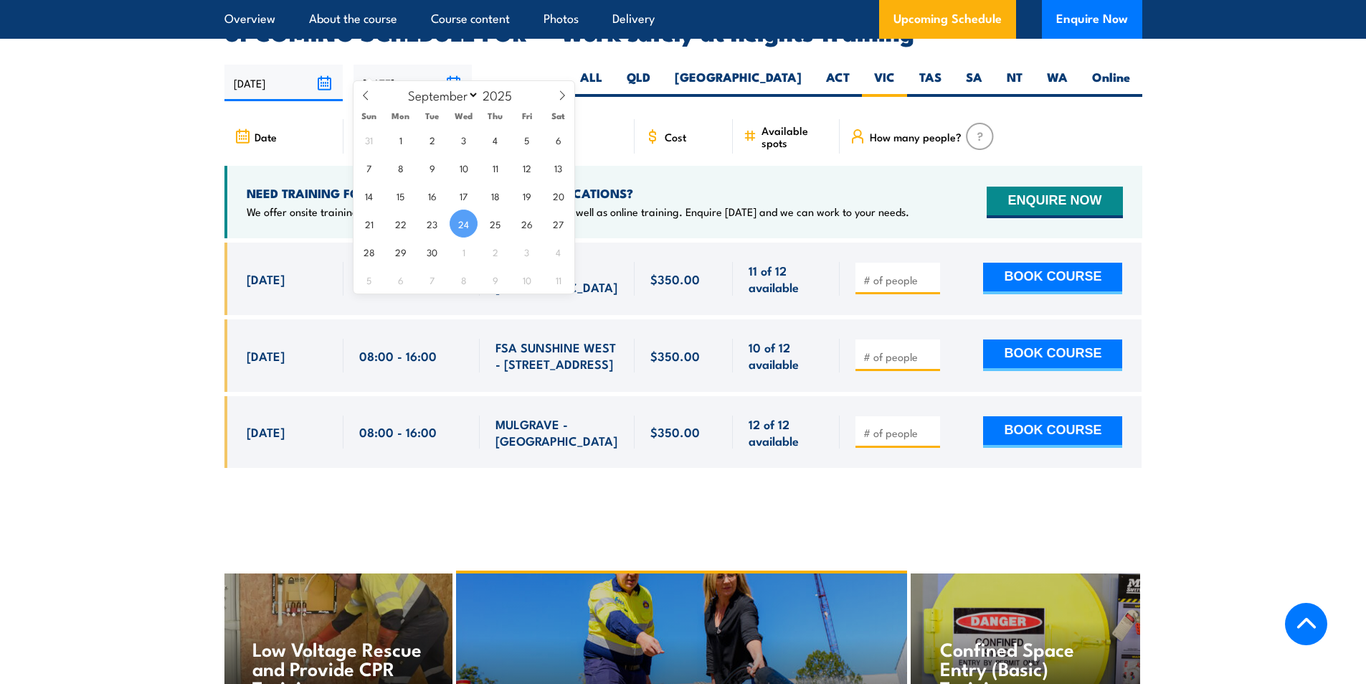
click at [447, 65] on input "[DATE]" at bounding box center [413, 83] width 118 height 37
click at [529, 168] on span "12" at bounding box center [527, 167] width 28 height 28
type input "[DATE]"
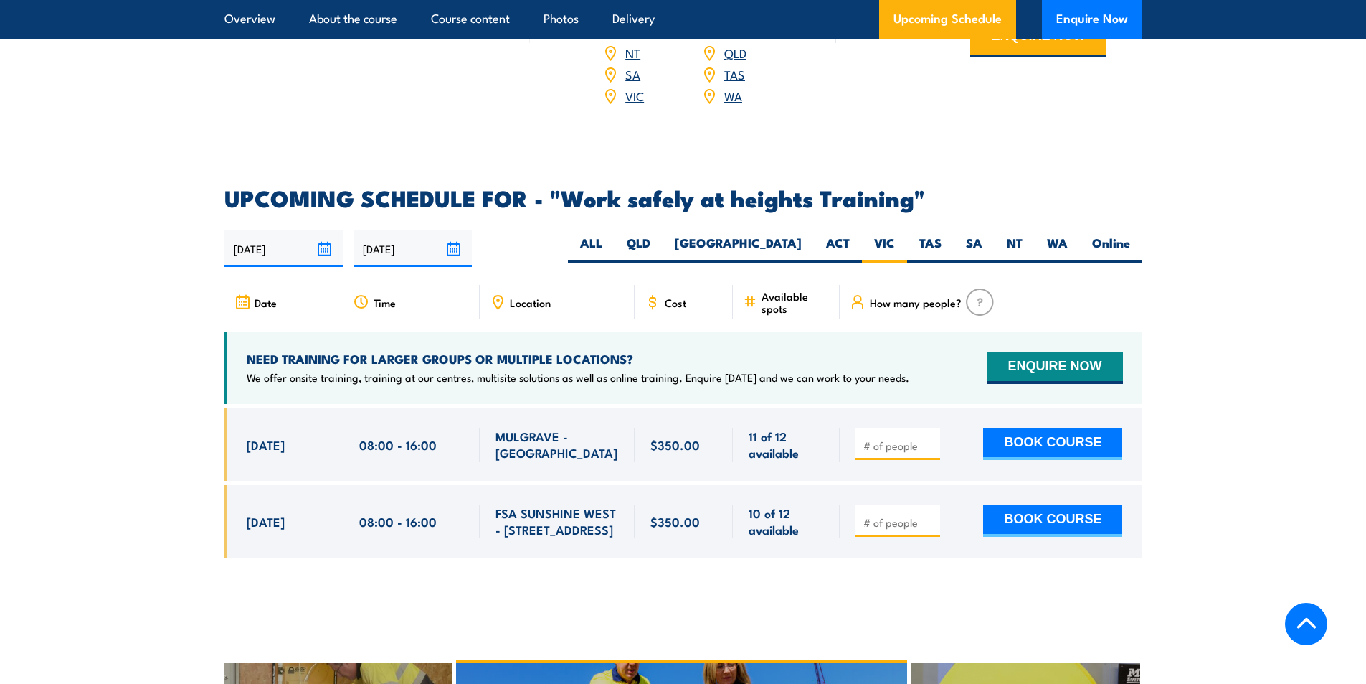
scroll to position [2126, 0]
